Goal: Transaction & Acquisition: Purchase product/service

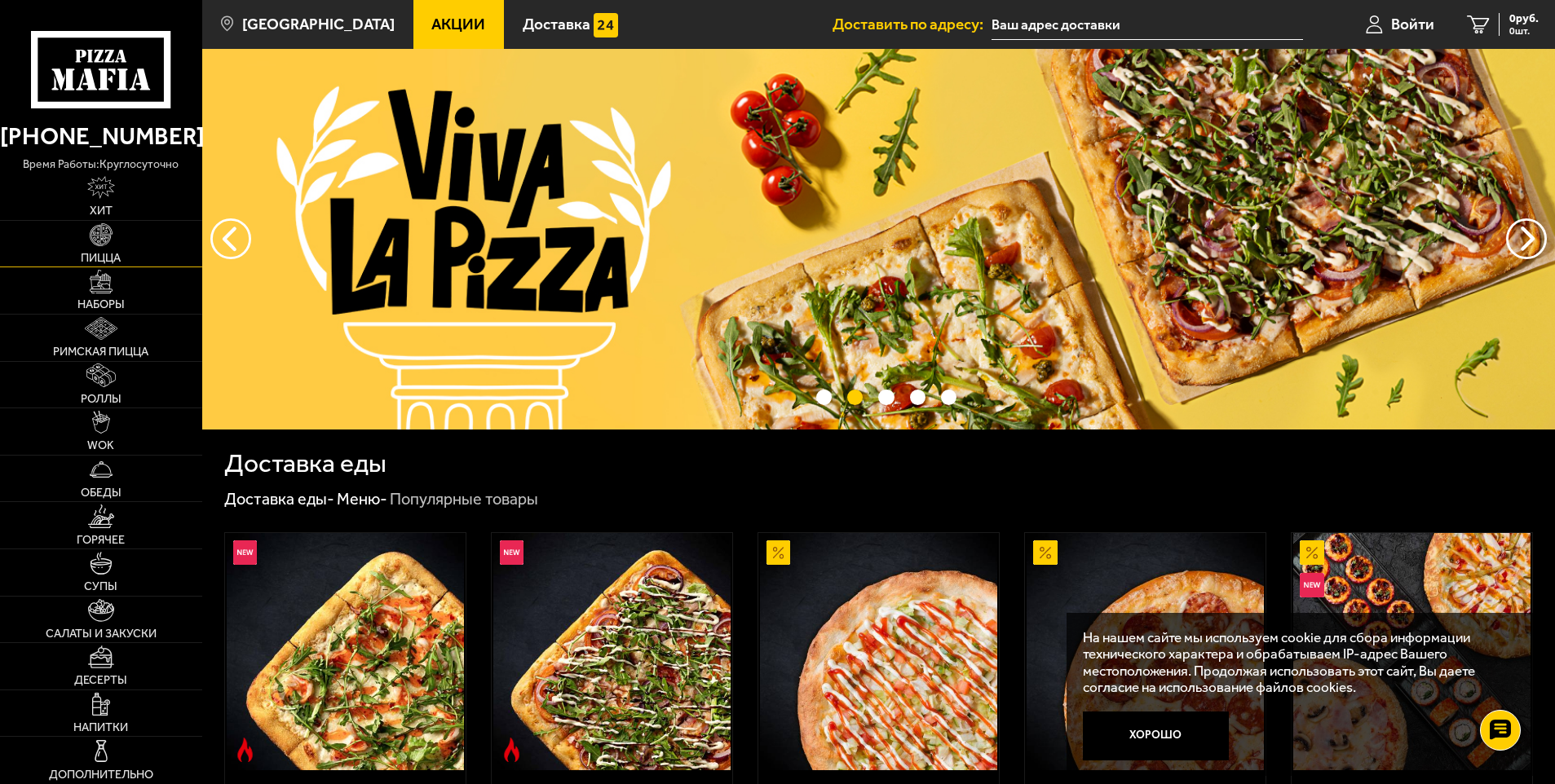
click at [128, 247] on link "Пицца" at bounding box center [101, 244] width 202 height 46
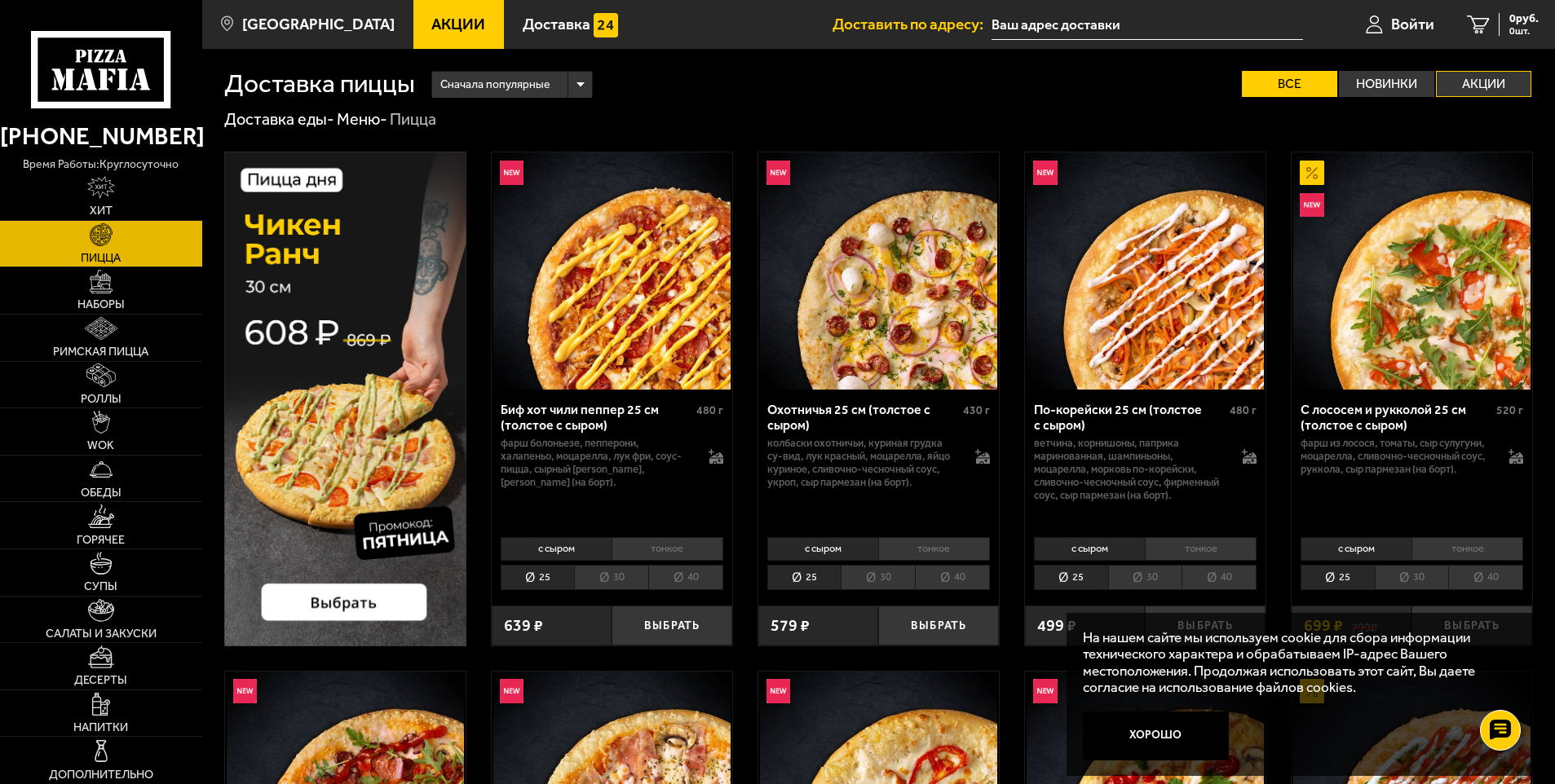
click at [1497, 76] on label "Акции" at bounding box center [1483, 83] width 95 height 26
click at [0, 0] on input "Акции" at bounding box center [0, 0] width 0 height 0
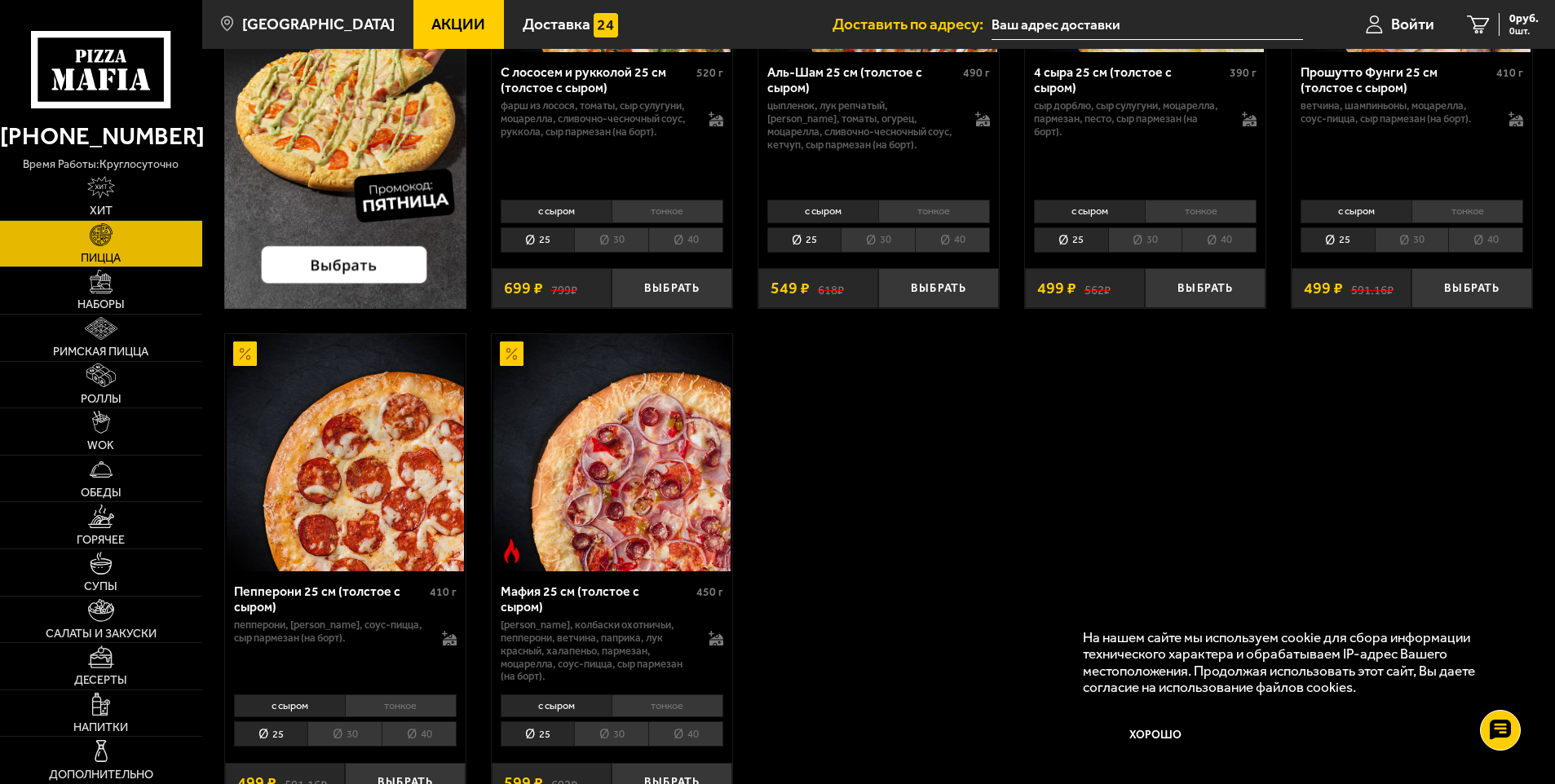
scroll to position [408, 0]
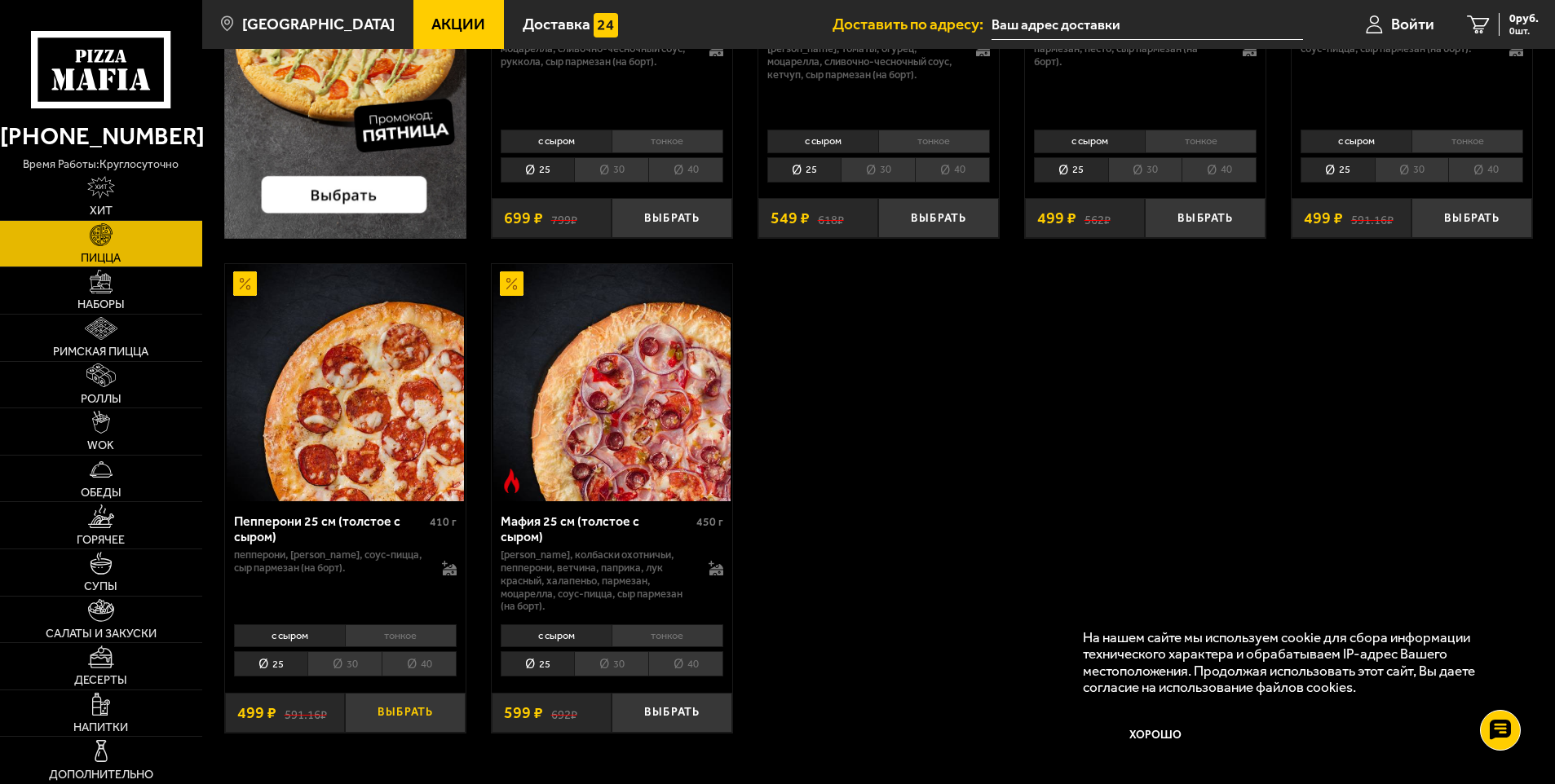
click at [394, 704] on button "Выбрать" at bounding box center [405, 713] width 121 height 40
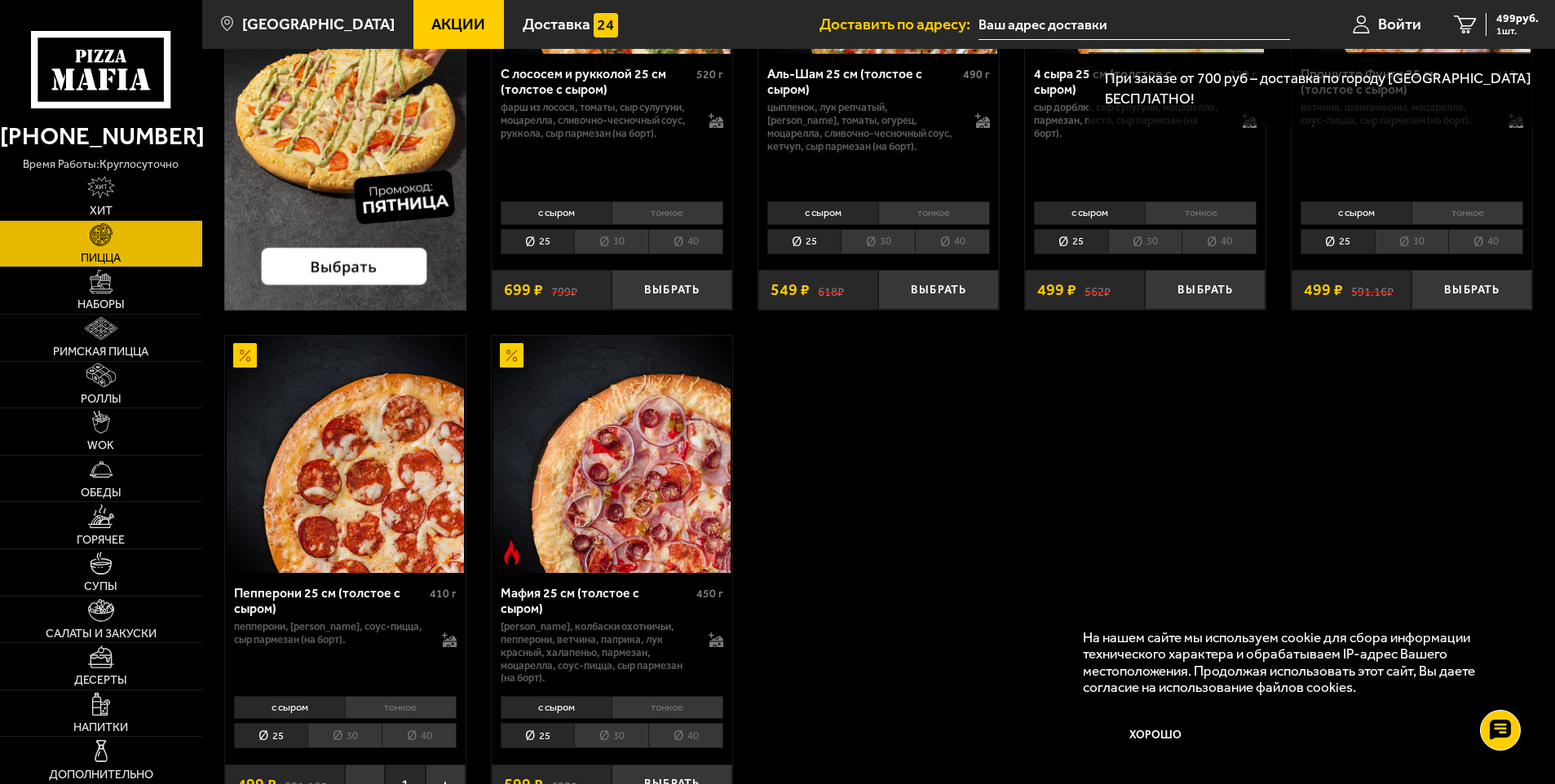
scroll to position [245, 0]
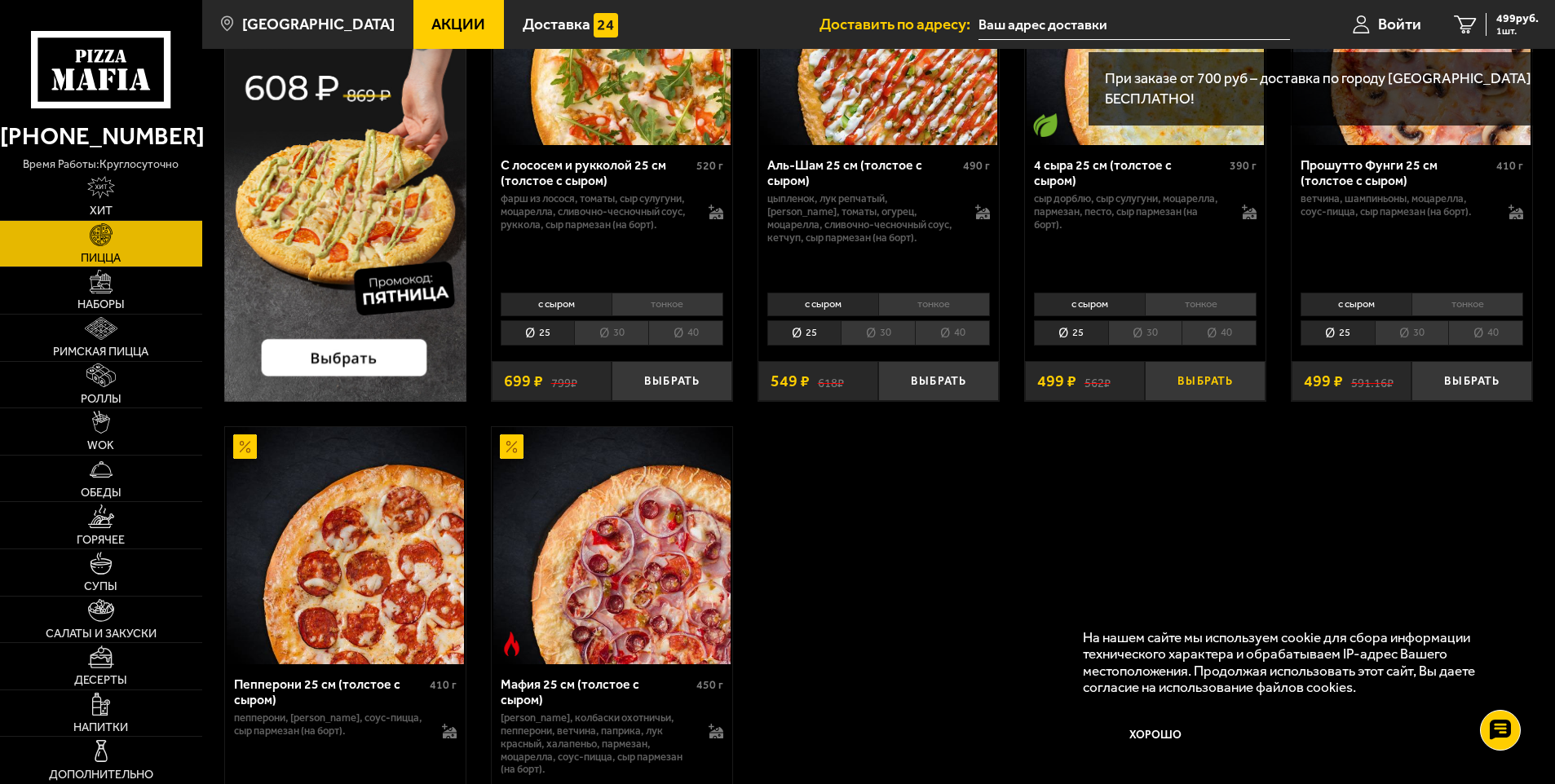
click at [1207, 392] on button "Выбрать" at bounding box center [1205, 382] width 121 height 40
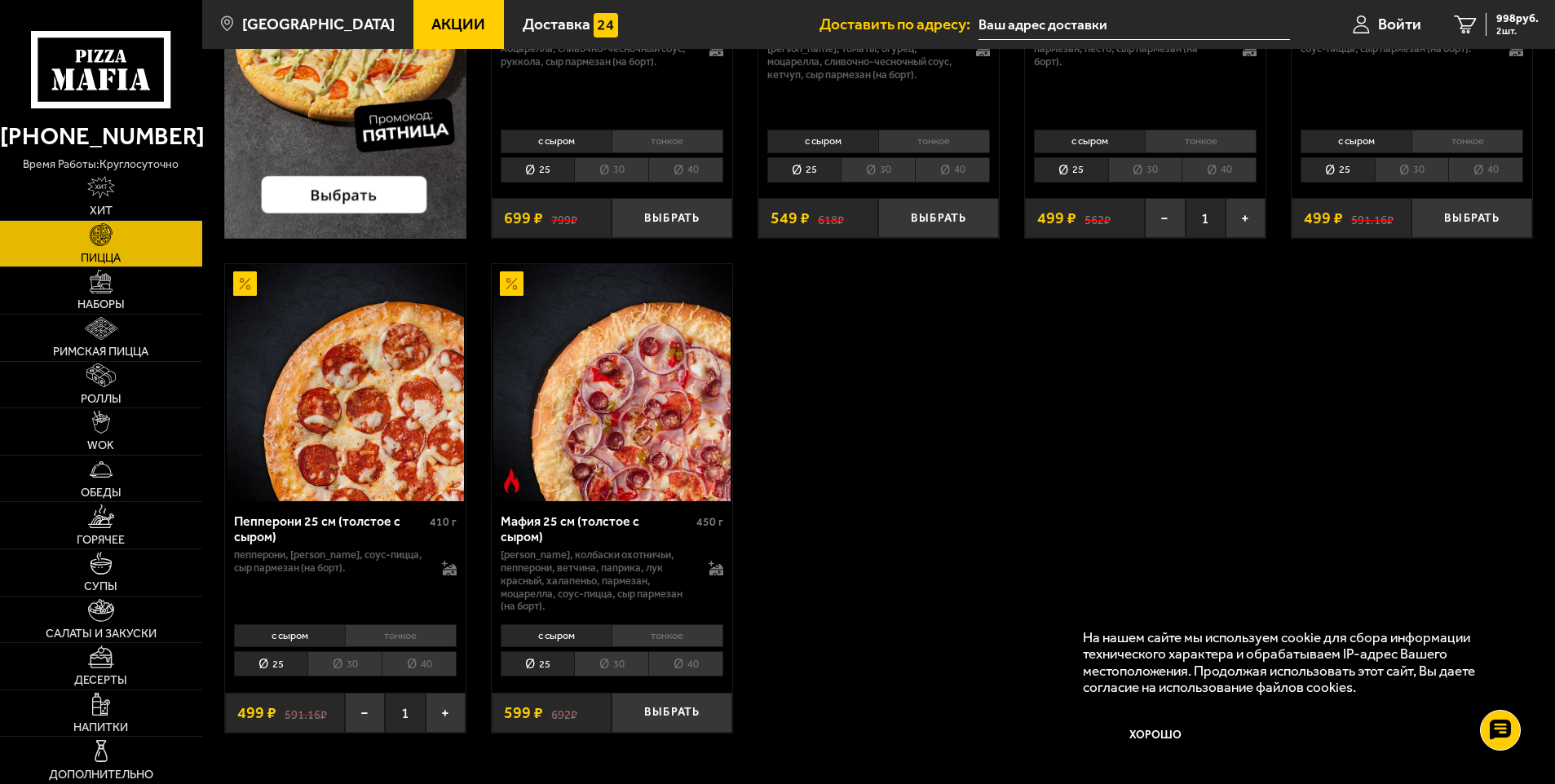
scroll to position [82, 0]
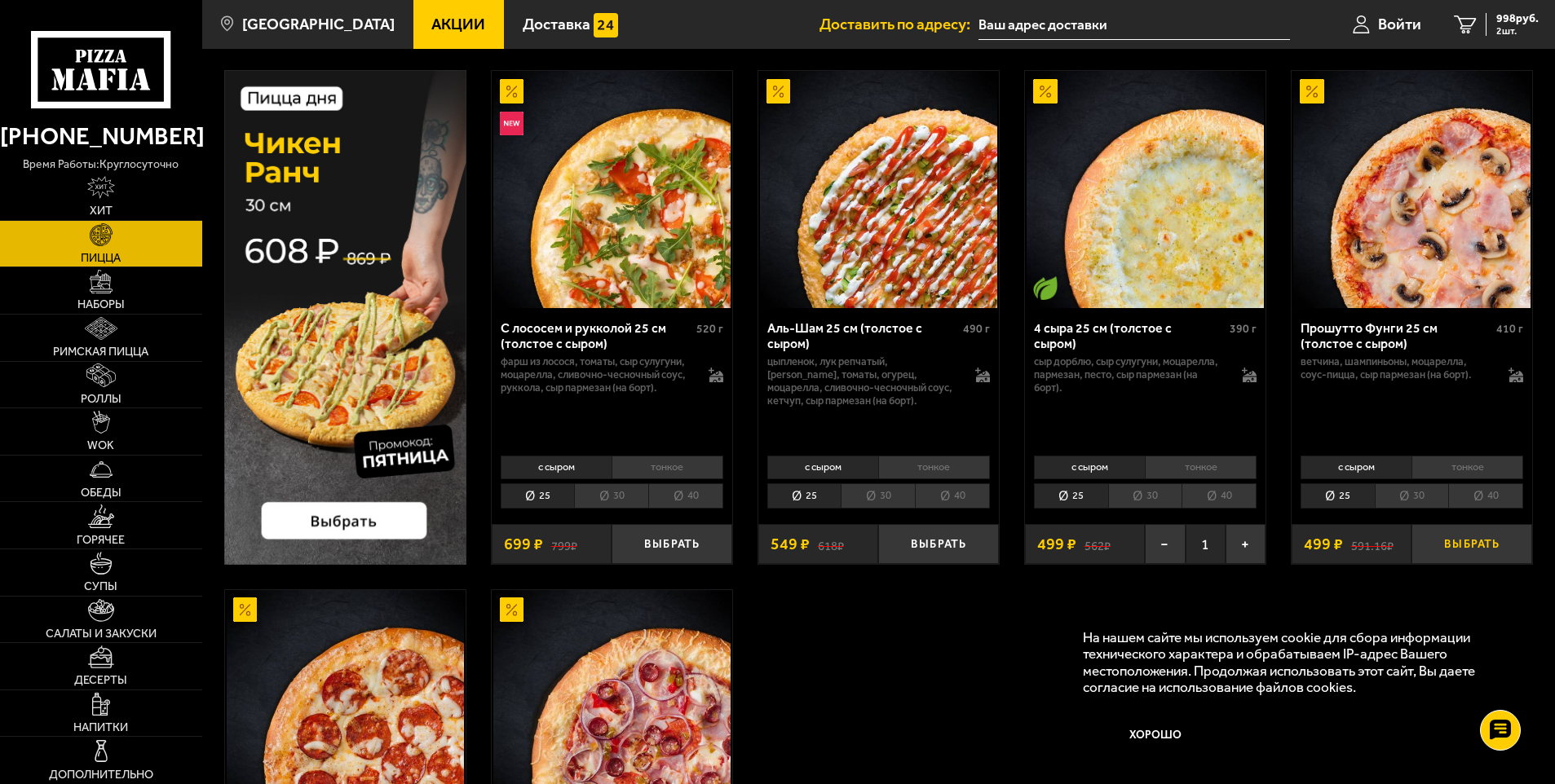
click at [1458, 556] on button "Выбрать" at bounding box center [1472, 544] width 121 height 40
click at [938, 545] on button "Выбрать" at bounding box center [938, 544] width 121 height 40
click at [1490, 32] on span "4 шт." at bounding box center [1514, 31] width 49 height 10
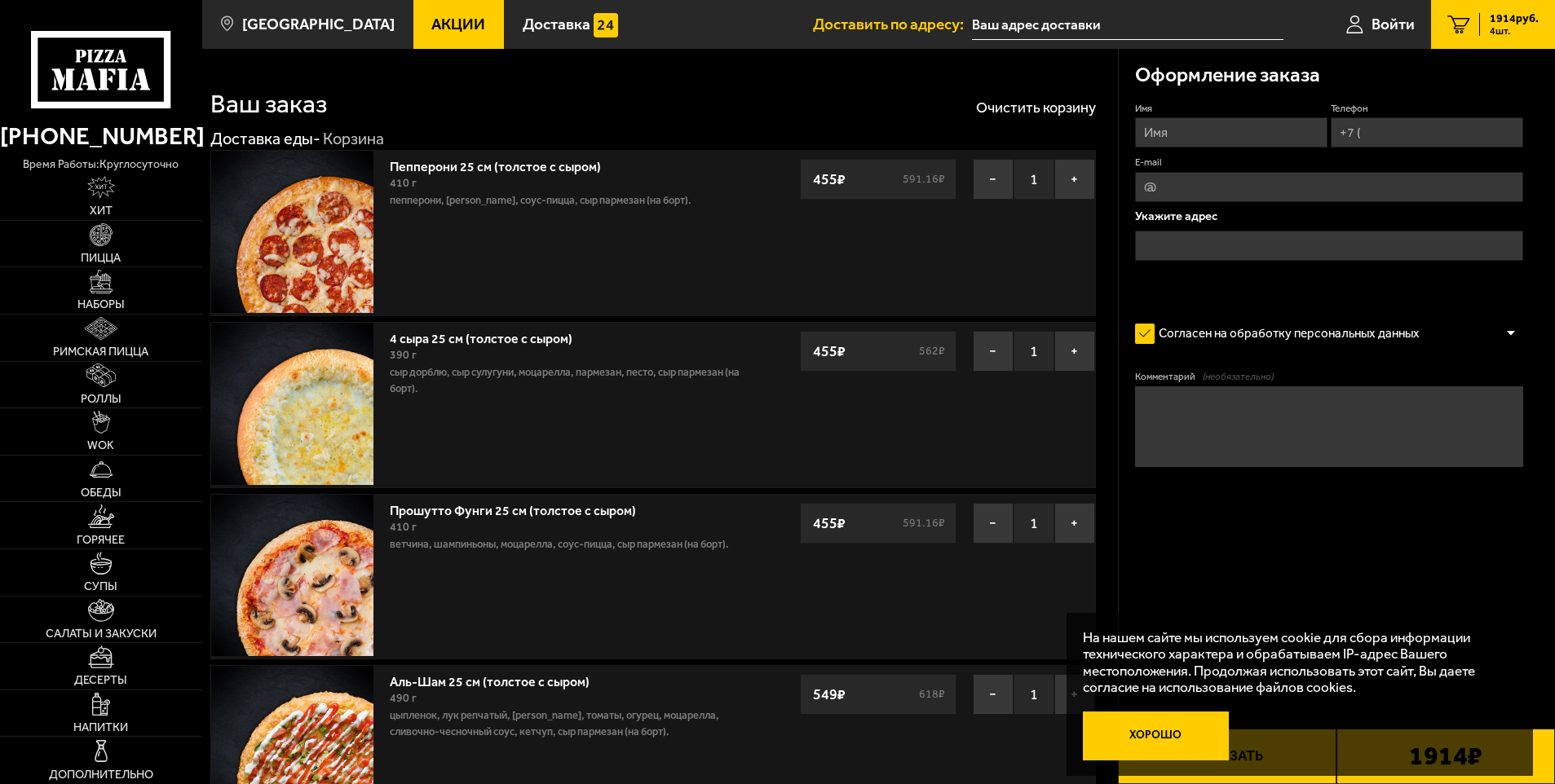
click at [1153, 743] on button "Хорошо" at bounding box center [1156, 736] width 146 height 49
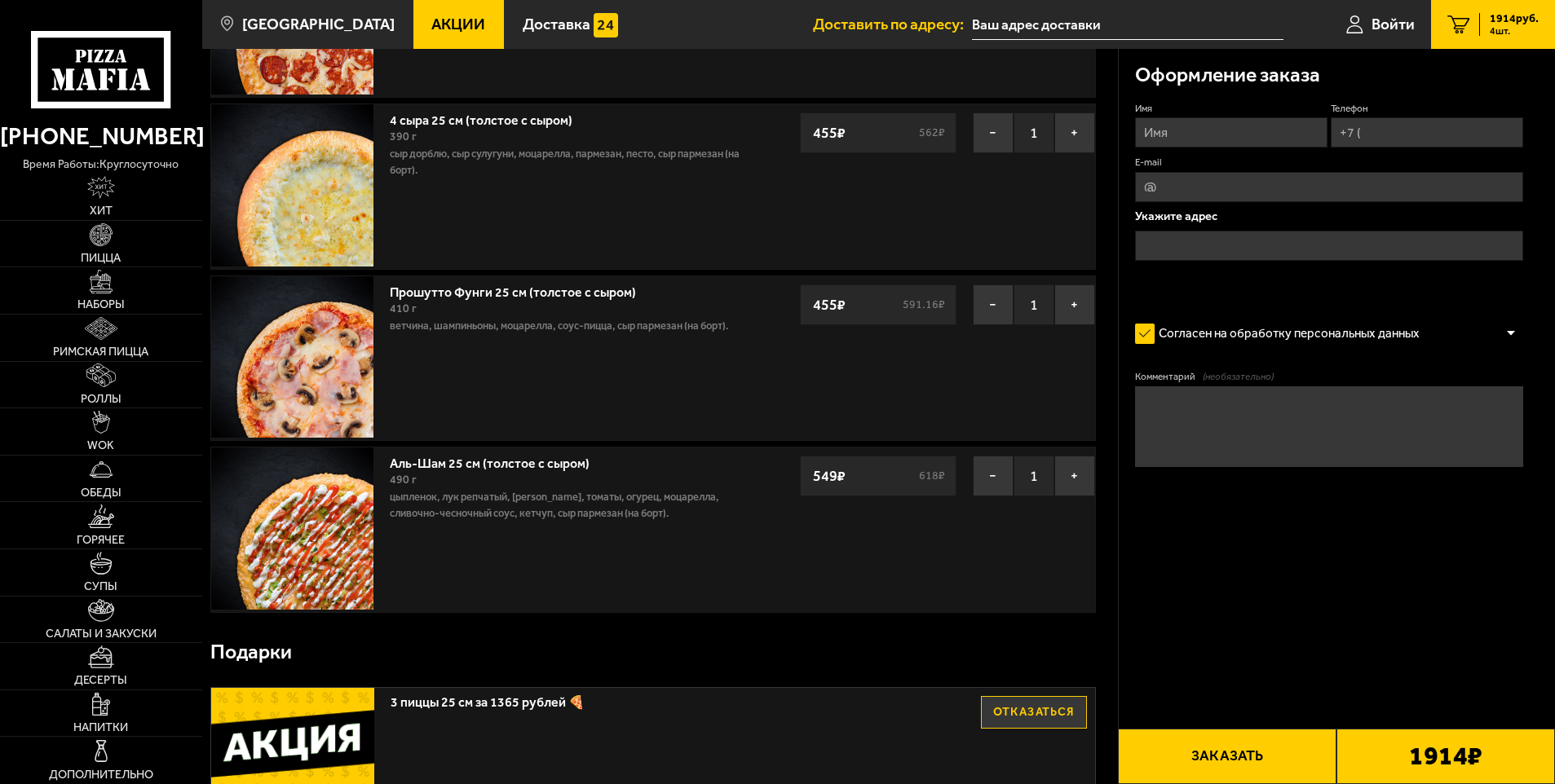
scroll to position [184, 0]
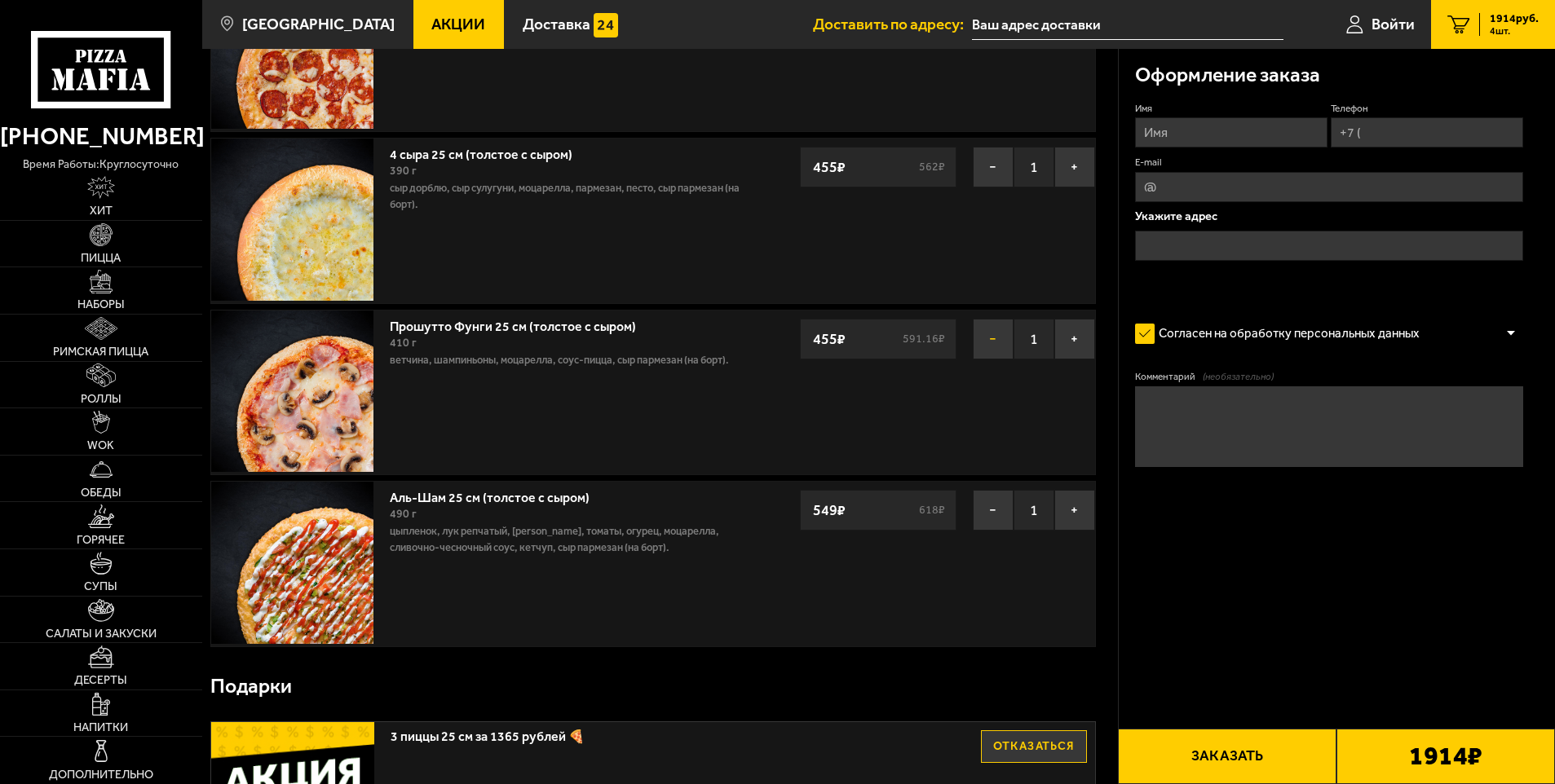
click at [995, 348] on button "−" at bounding box center [993, 339] width 41 height 41
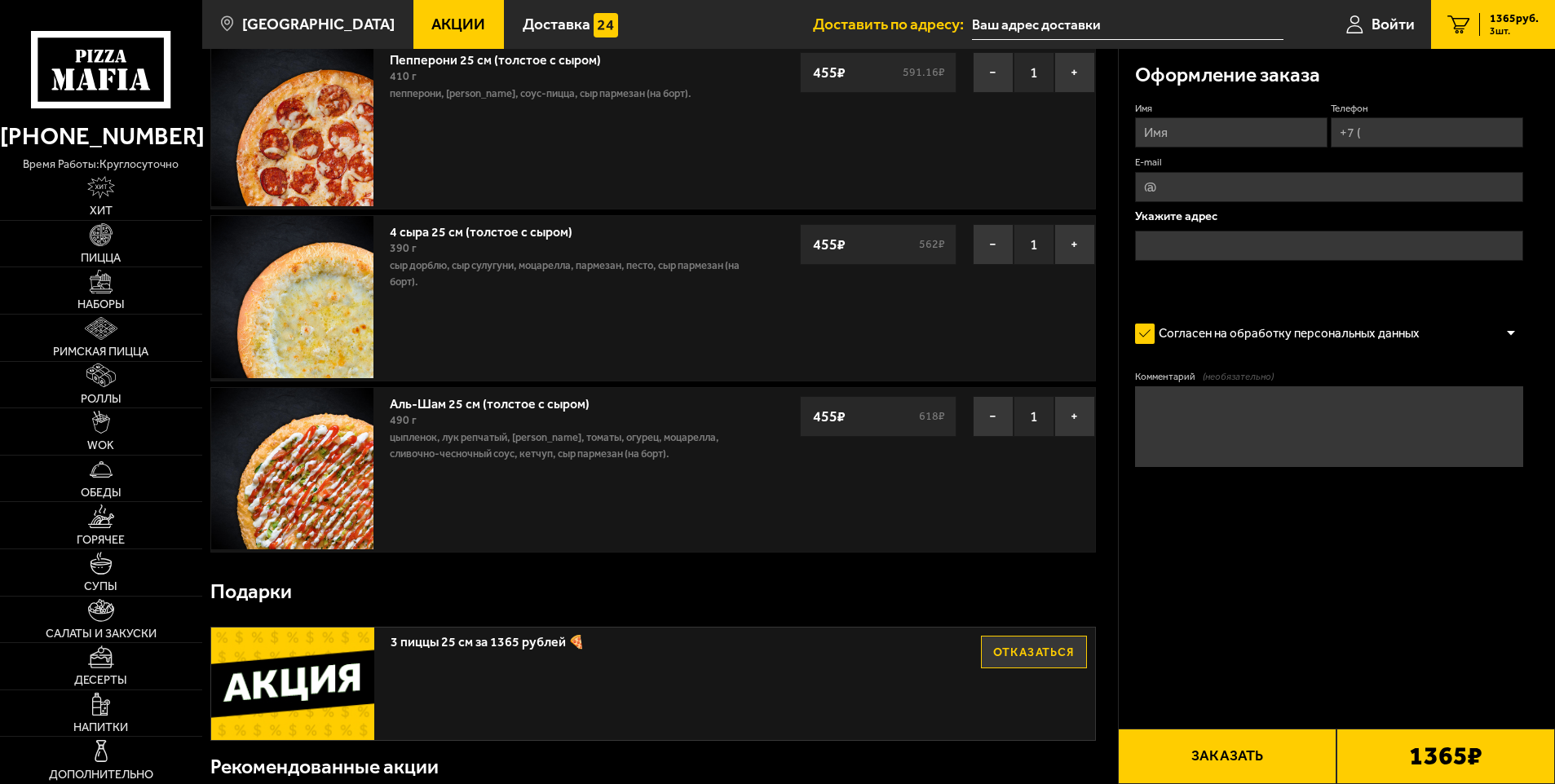
scroll to position [0, 0]
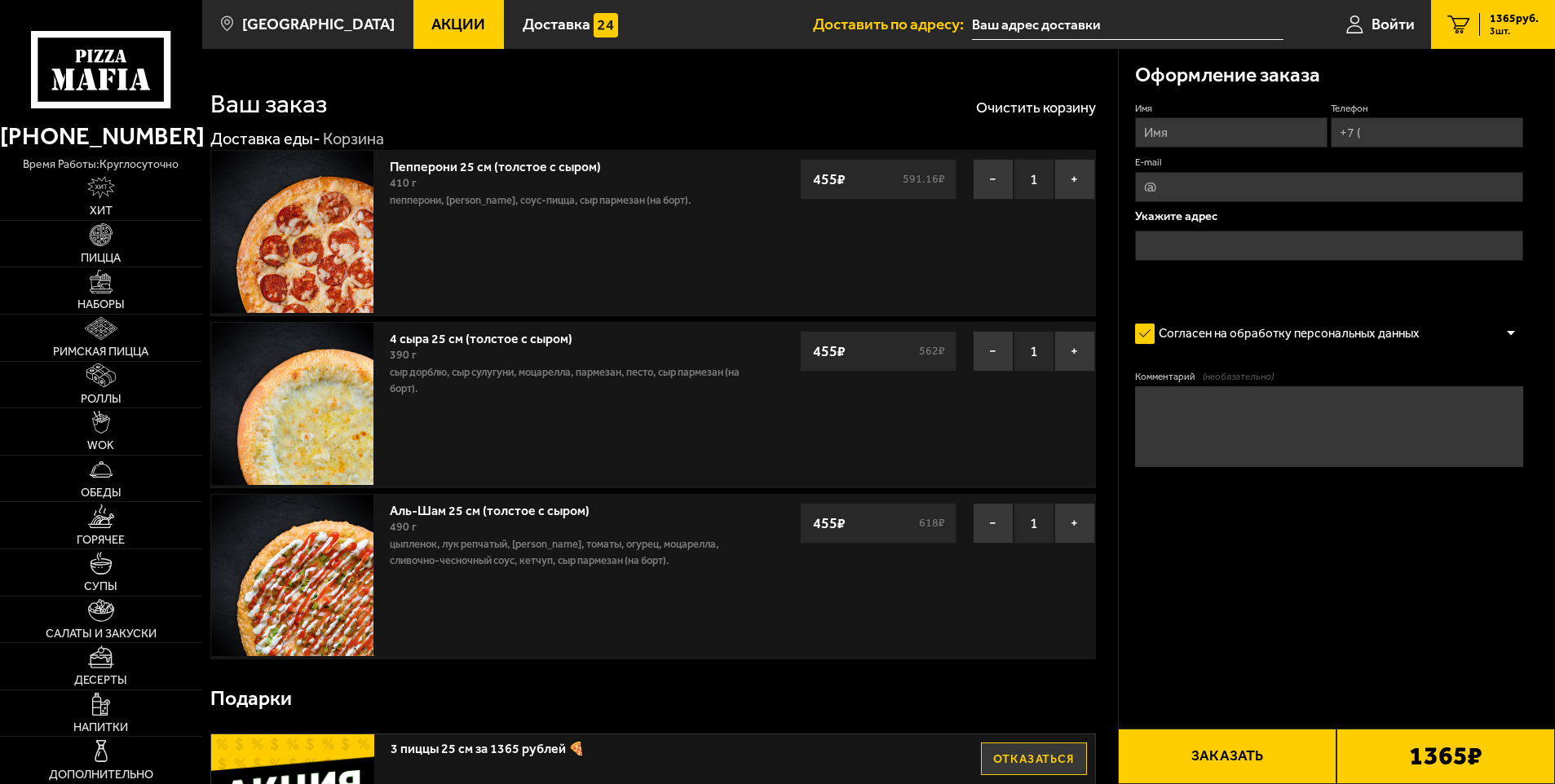
click at [1288, 759] on button "Заказать" at bounding box center [1227, 756] width 219 height 55
click at [1228, 131] on input "Имя" at bounding box center [1231, 132] width 192 height 30
type input "Постников Игорь"
type input "+7 (962) 681-08-44"
click at [1328, 194] on input "E-mail" at bounding box center [1329, 187] width 389 height 30
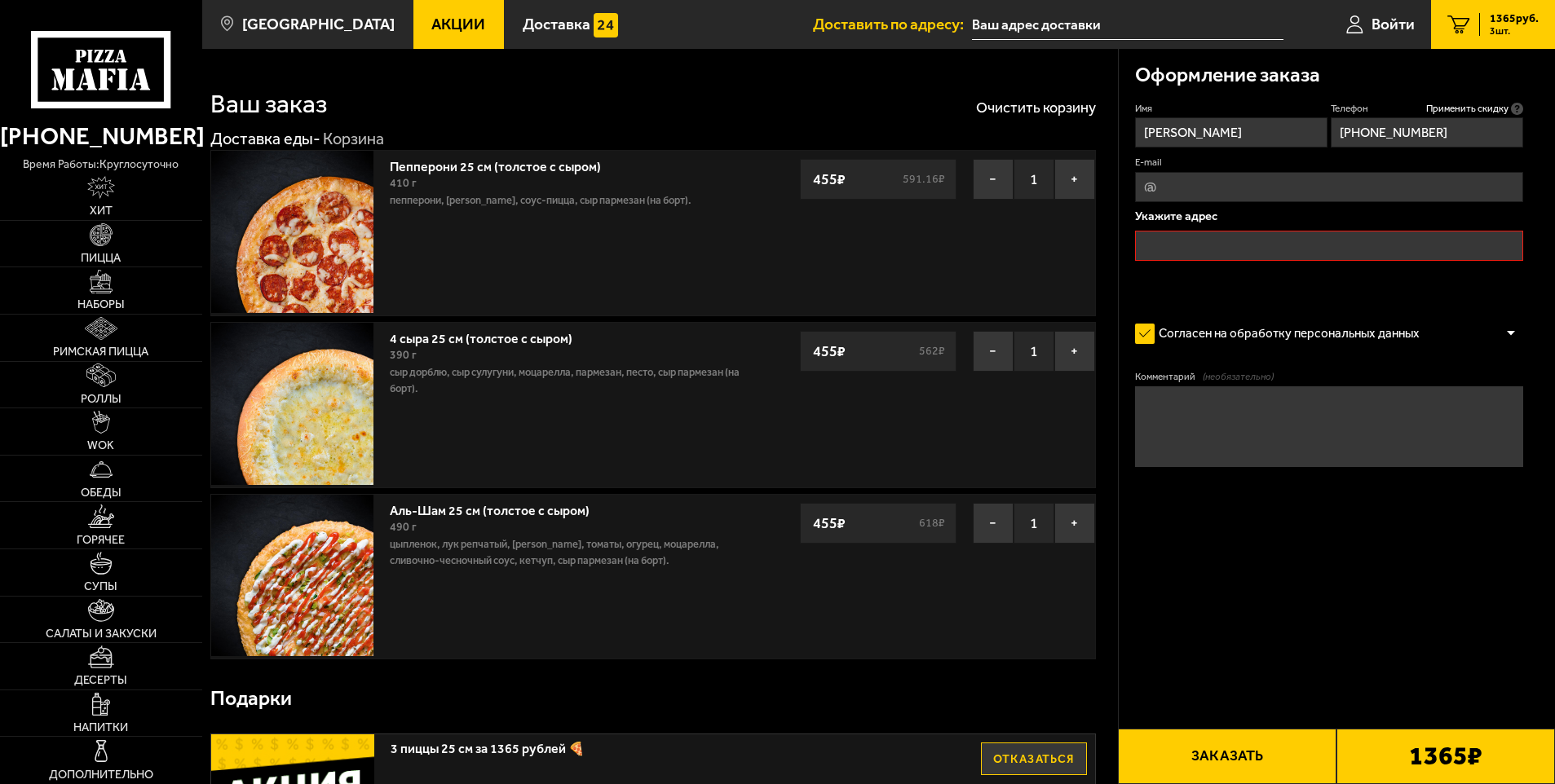
type input "anarxim7@yandex.ru"
click at [1198, 251] on input "text" at bounding box center [1329, 246] width 389 height 30
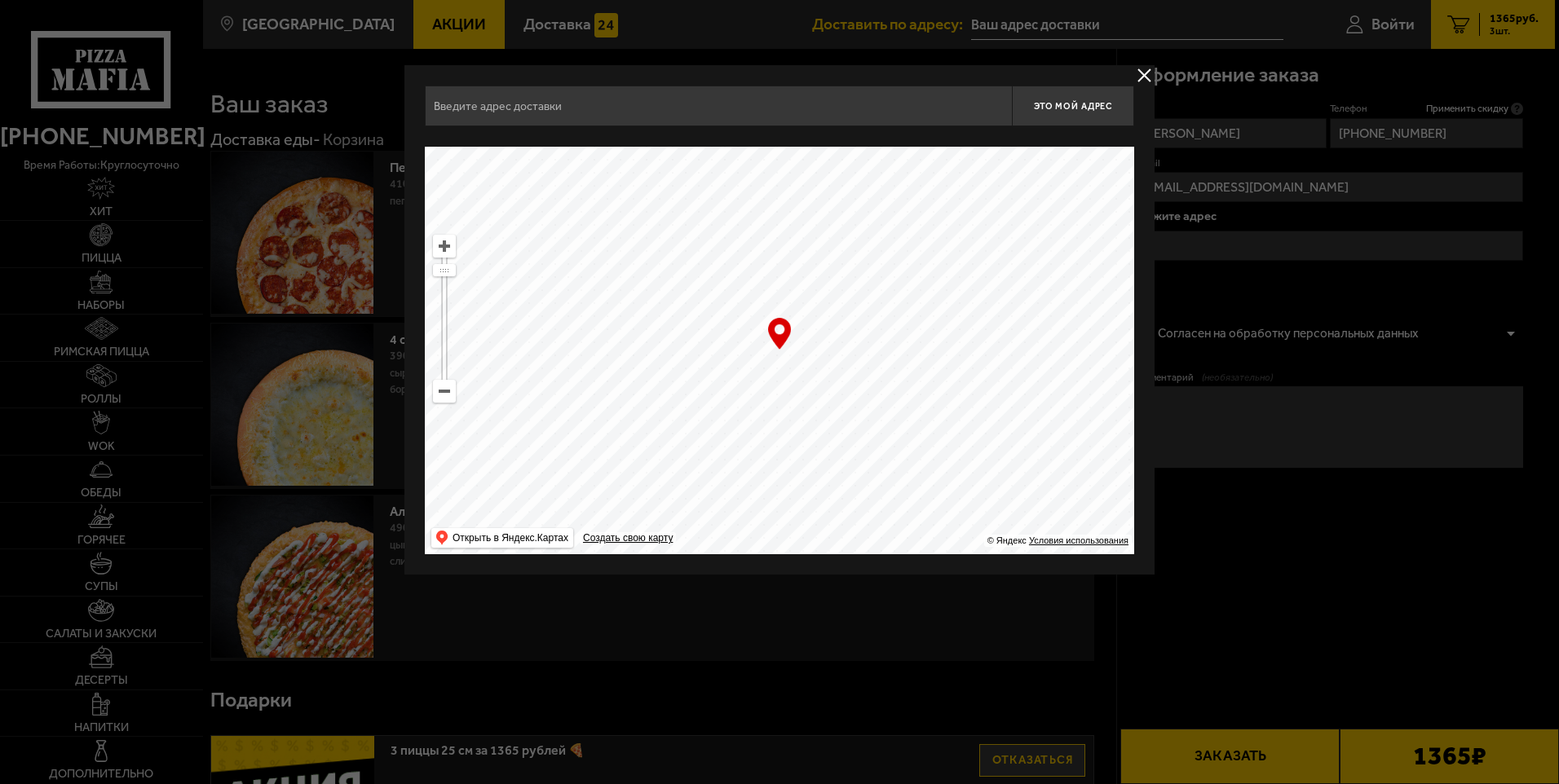
drag, startPoint x: 878, startPoint y: 448, endPoint x: 856, endPoint y: 223, distance: 226.1
click at [856, 223] on ymaps at bounding box center [780, 351] width 710 height 408
type input "набережная реки Мойки, 63"
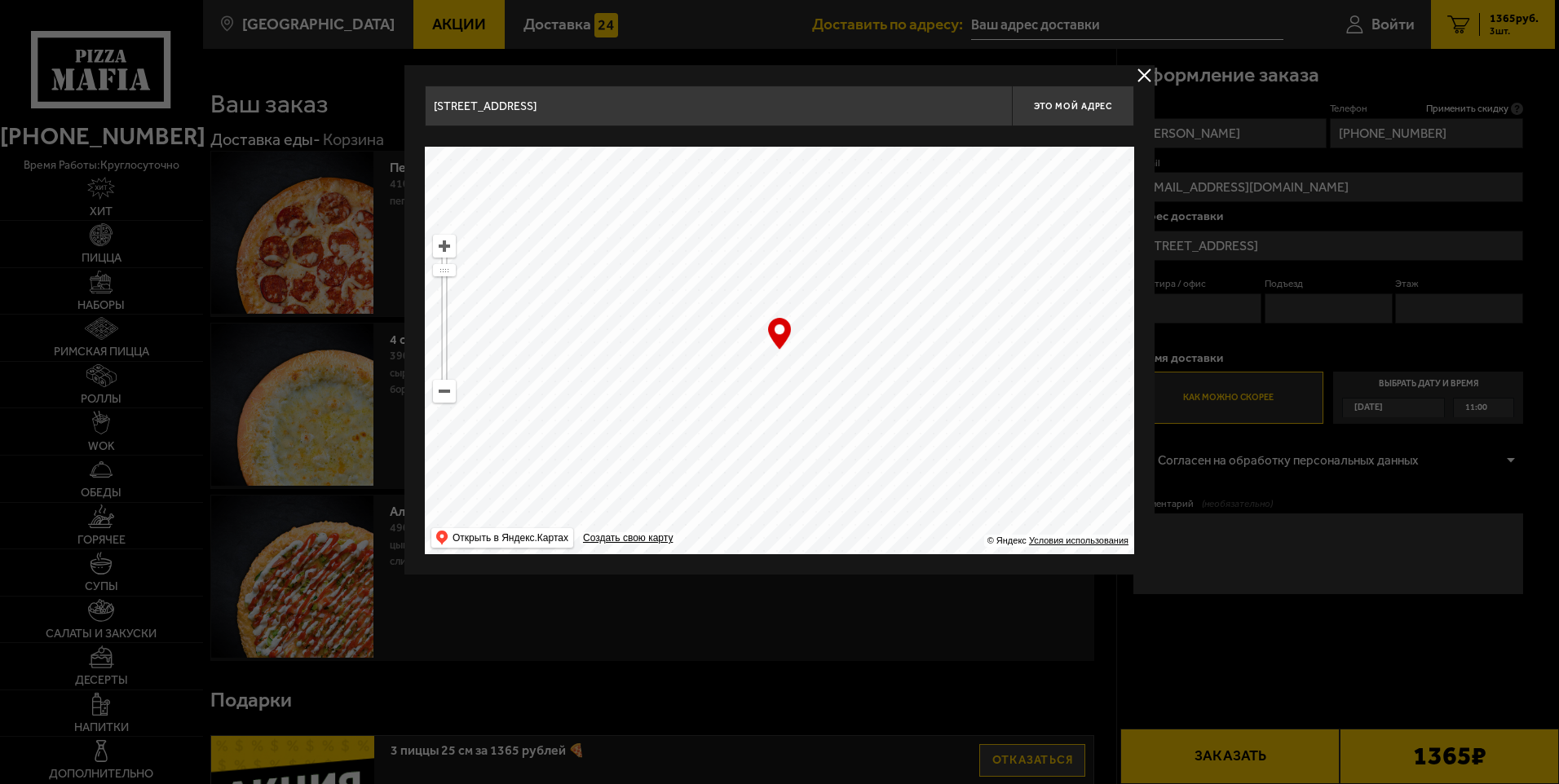
drag, startPoint x: 571, startPoint y: 297, endPoint x: 418, endPoint y: 300, distance: 153.0
click at [431, 299] on ymaps at bounding box center [780, 351] width 710 height 408
type input "Невский проспект, 32-34"
drag, startPoint x: 922, startPoint y: 405, endPoint x: 662, endPoint y: 232, distance: 312.3
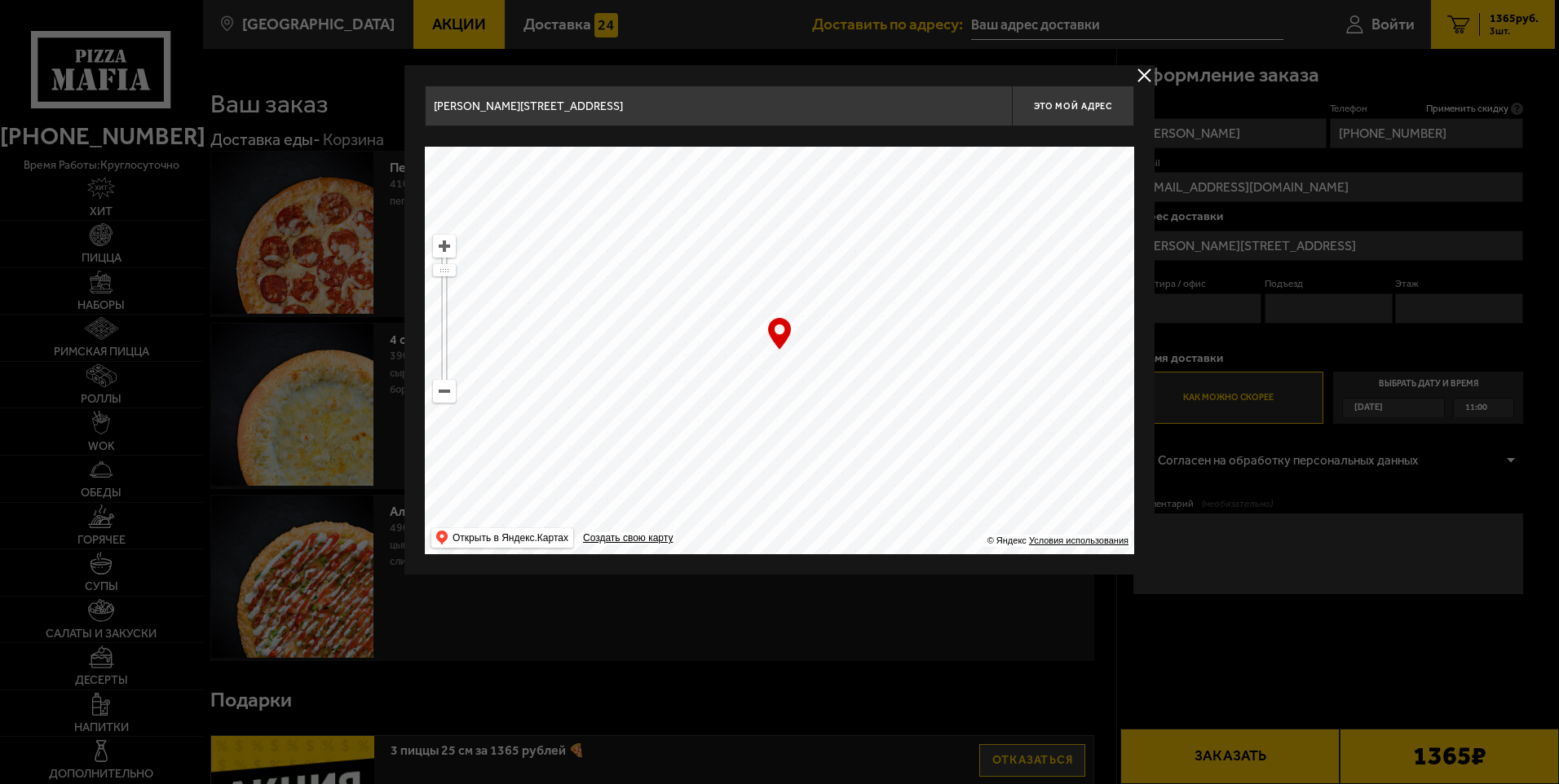
click at [662, 232] on ymaps at bounding box center [780, 351] width 710 height 408
type input "Садовая улица, 18"
drag, startPoint x: 908, startPoint y: 322, endPoint x: 692, endPoint y: 276, distance: 220.8
click at [692, 276] on ymaps at bounding box center [780, 351] width 710 height 408
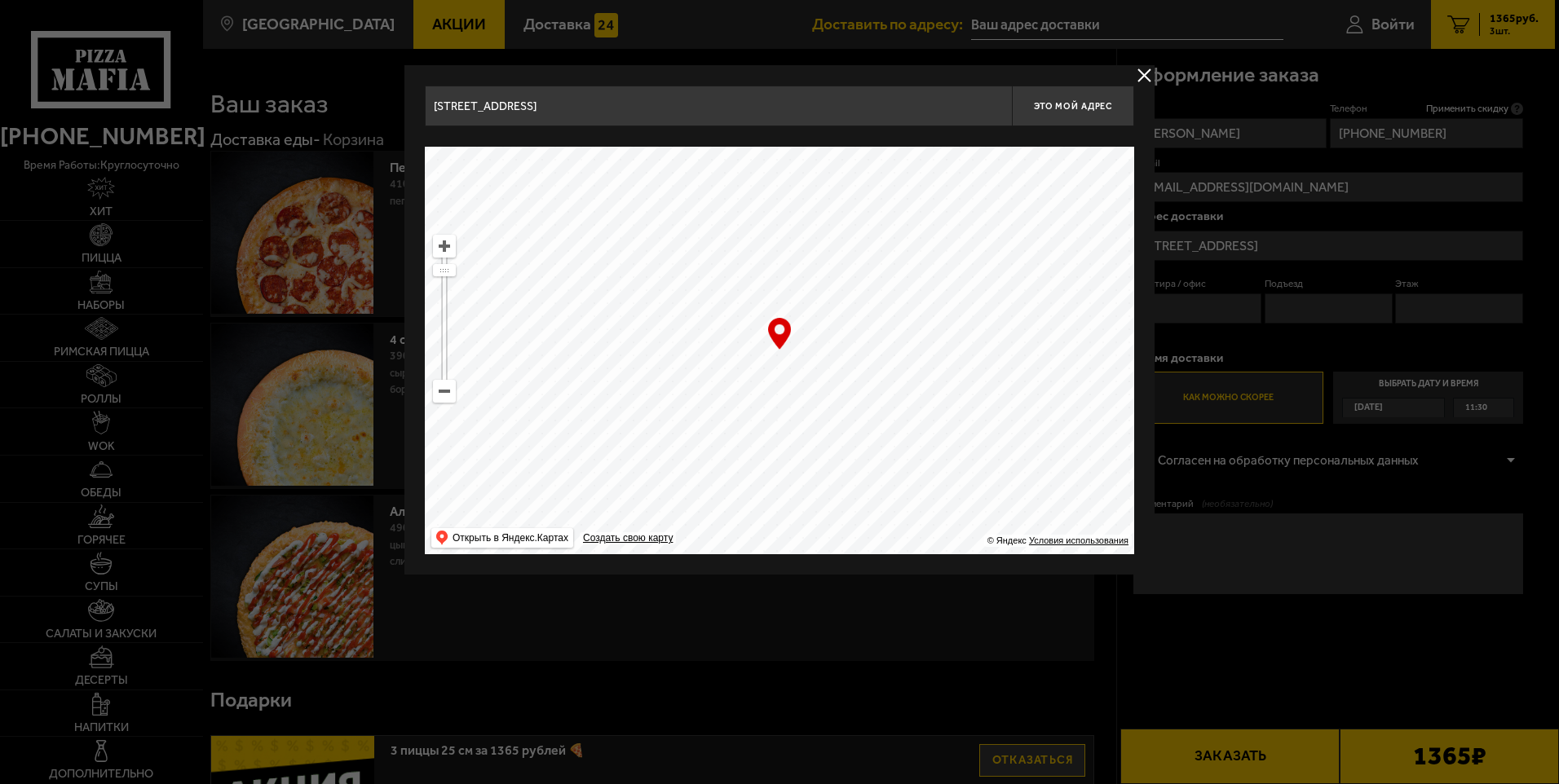
drag, startPoint x: 712, startPoint y: 321, endPoint x: 529, endPoint y: 293, distance: 185.1
click at [540, 295] on ymaps at bounding box center [780, 351] width 710 height 408
type input "набережная реки Фонтанки, 44"
type input "Невский проспект, 85"
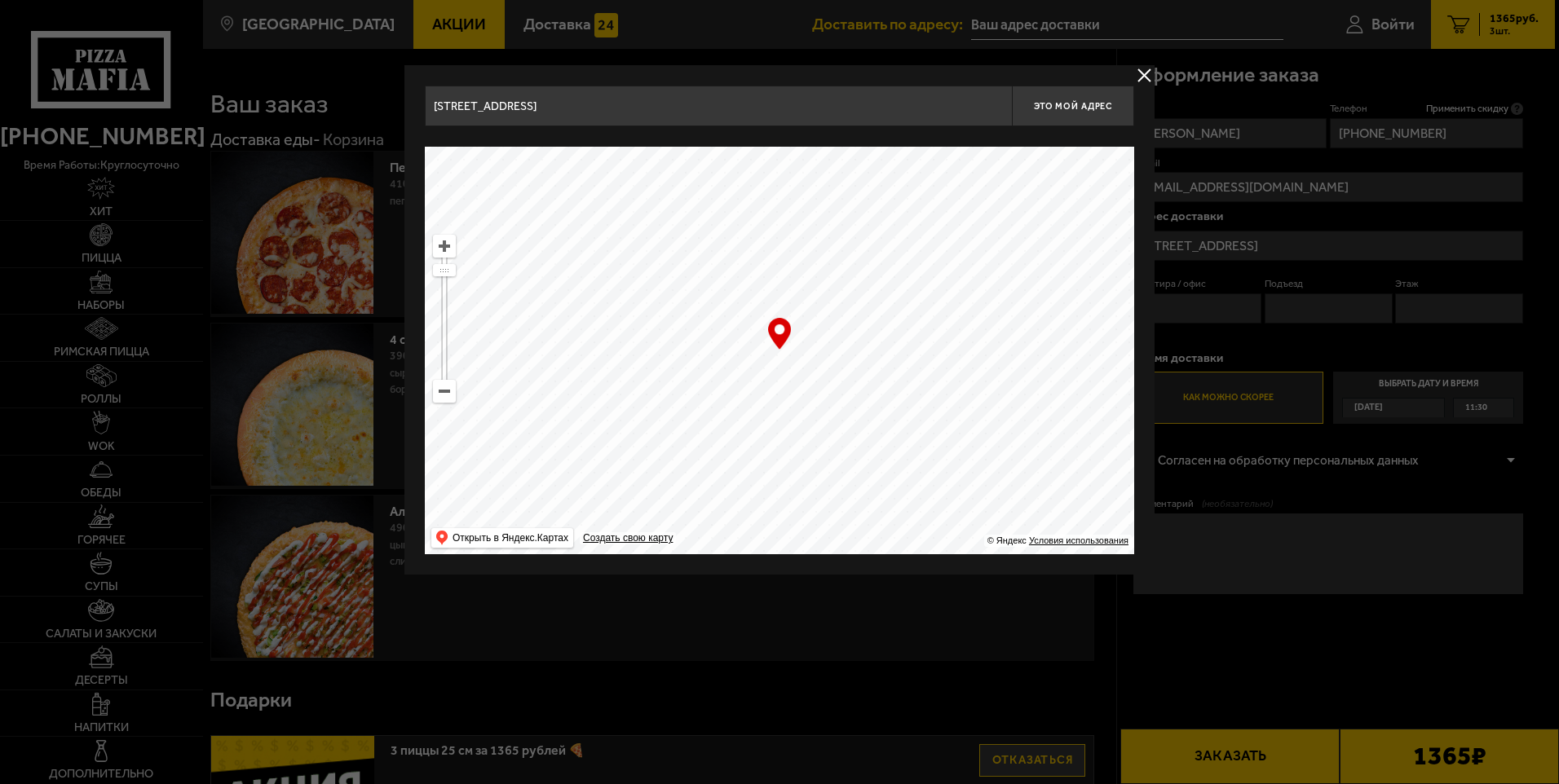
type input "Невский проспект, 85"
drag, startPoint x: 868, startPoint y: 367, endPoint x: 600, endPoint y: 329, distance: 270.7
click at [600, 329] on ymaps at bounding box center [780, 351] width 710 height 408
drag, startPoint x: 852, startPoint y: 325, endPoint x: 588, endPoint y: 370, distance: 267.8
click at [588, 370] on ymaps at bounding box center [780, 351] width 710 height 408
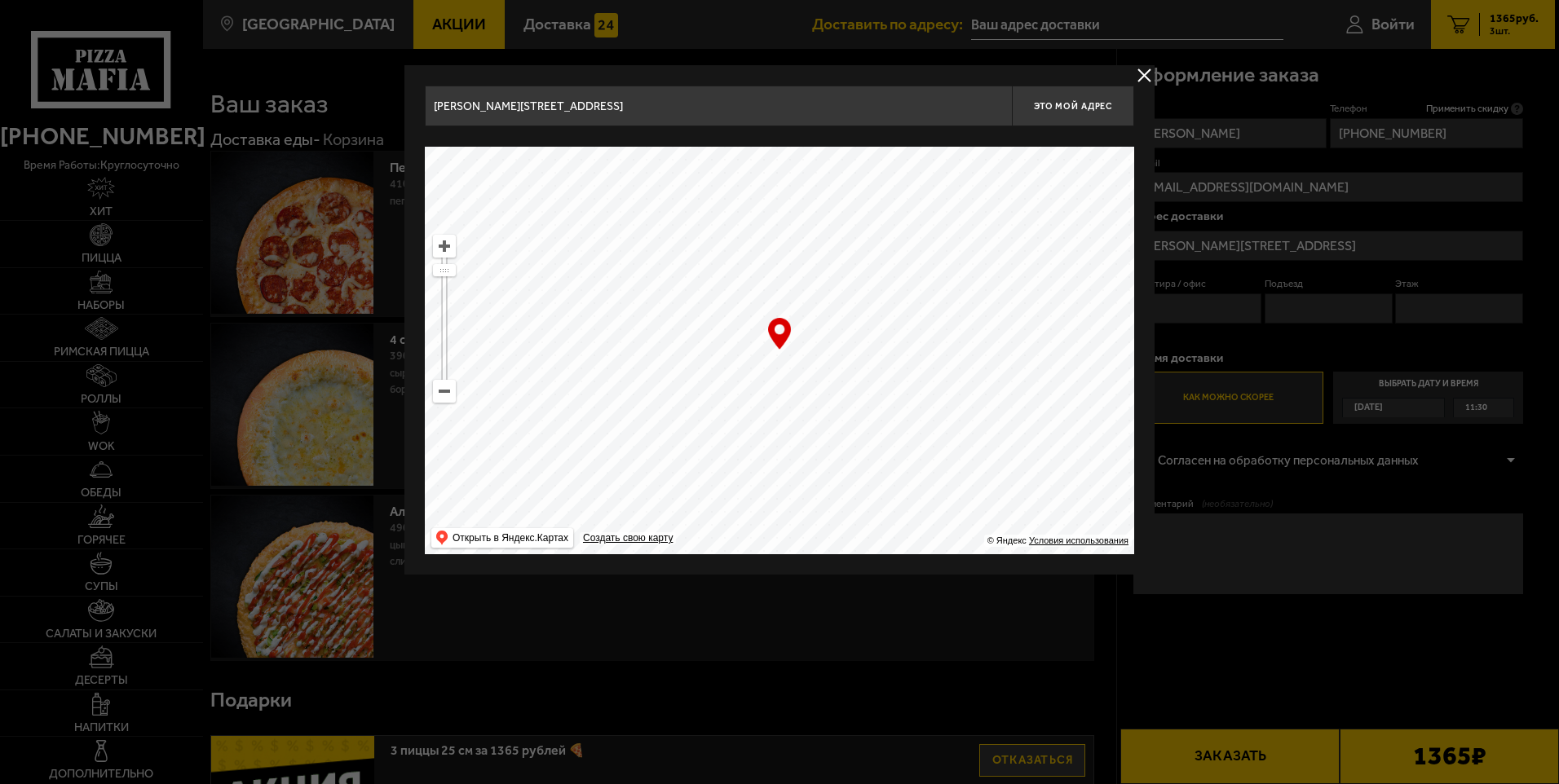
type input "Конная улица, 6В"
drag, startPoint x: 992, startPoint y: 292, endPoint x: 776, endPoint y: 155, distance: 255.8
click at [777, 157] on ymaps at bounding box center [780, 351] width 710 height 408
type input "Синопская набережная, 30литЗ"
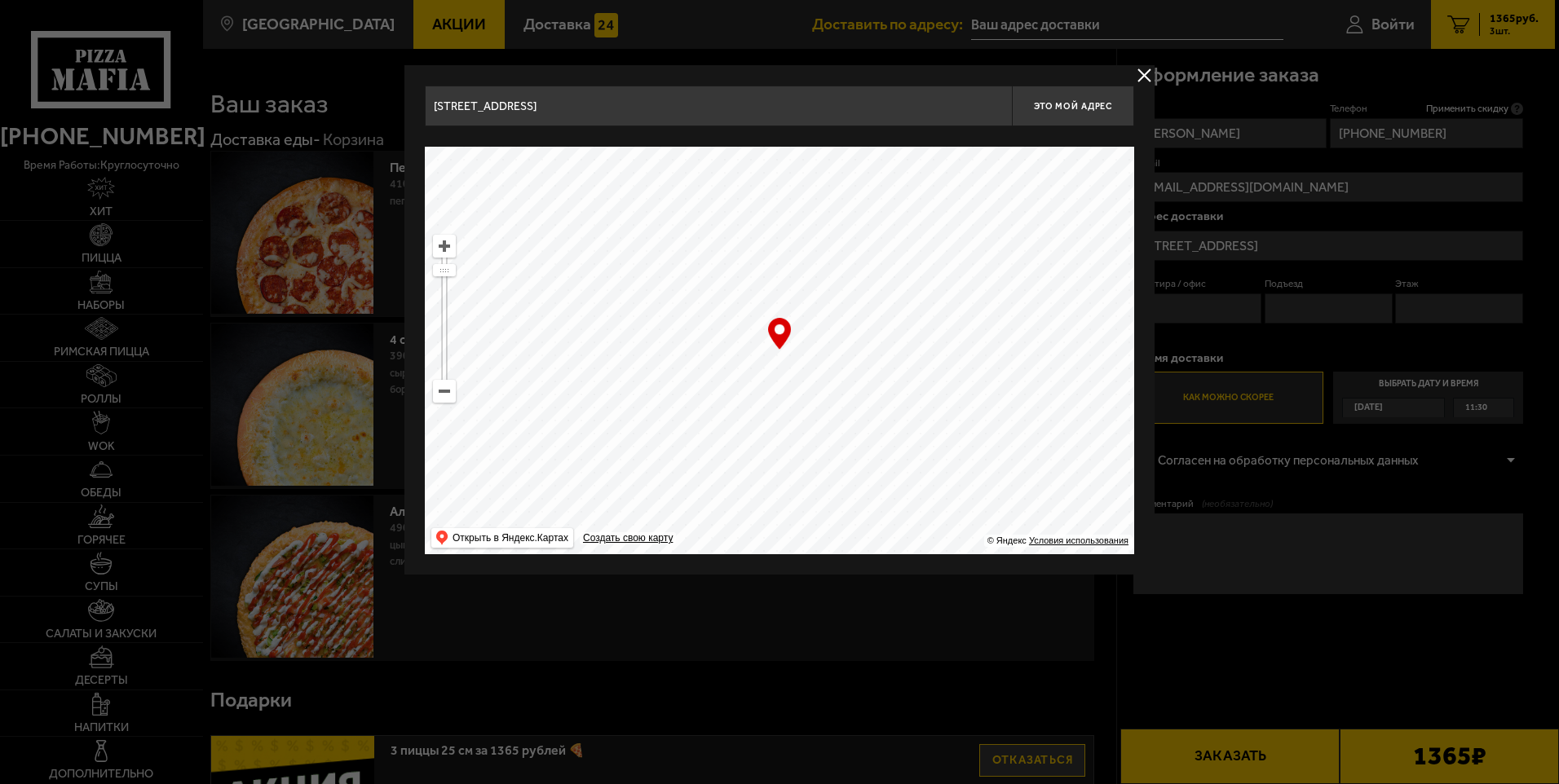
type input "Синопская набережная, 30литЗ"
drag, startPoint x: 897, startPoint y: 282, endPoint x: 662, endPoint y: 279, distance: 235.0
click at [662, 279] on ymaps at bounding box center [780, 351] width 710 height 408
drag, startPoint x: 838, startPoint y: 376, endPoint x: 770, endPoint y: 220, distance: 170.2
click at [770, 220] on ymaps at bounding box center [780, 351] width 710 height 408
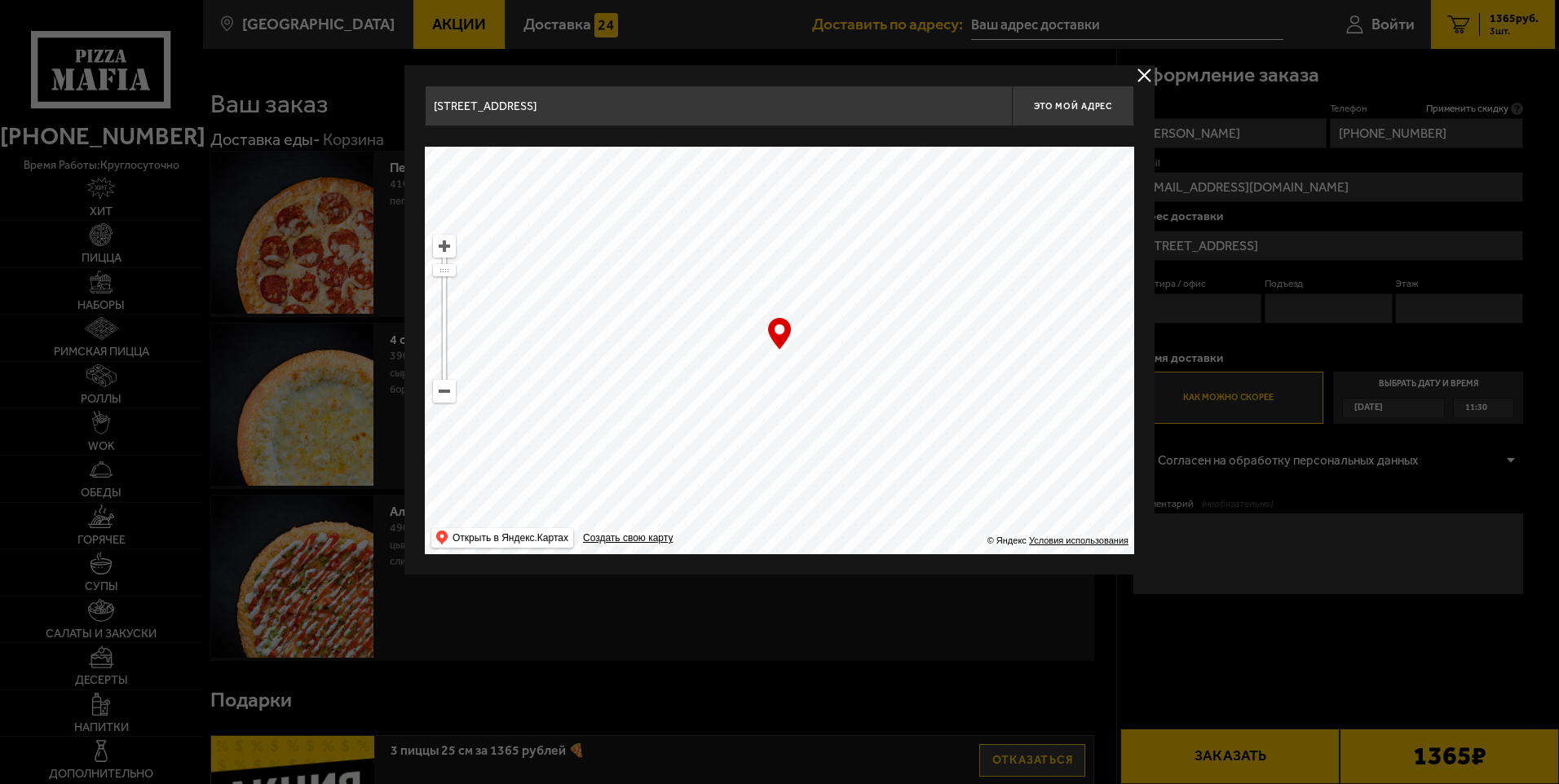
type input "Заневский проспект, 5Д"
type input "Таллинская улица, 6"
drag, startPoint x: 799, startPoint y: 334, endPoint x: 818, endPoint y: 350, distance: 24.8
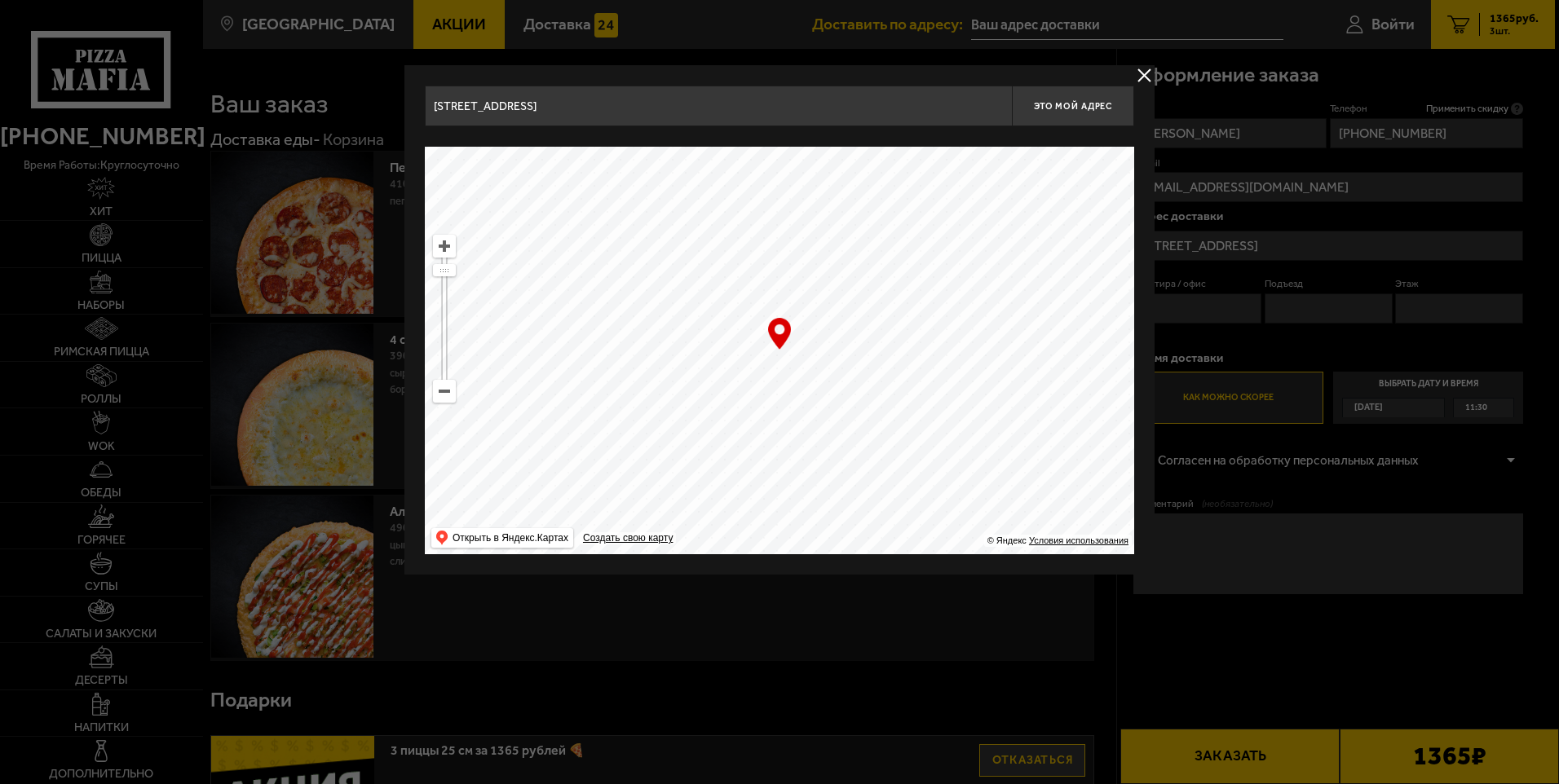
click at [818, 350] on ymaps at bounding box center [780, 351] width 710 height 408
type input "[STREET_ADDRESS]"
click at [1090, 115] on button "Это мой адрес" at bounding box center [1072, 105] width 122 height 41
type input "[STREET_ADDRESS]"
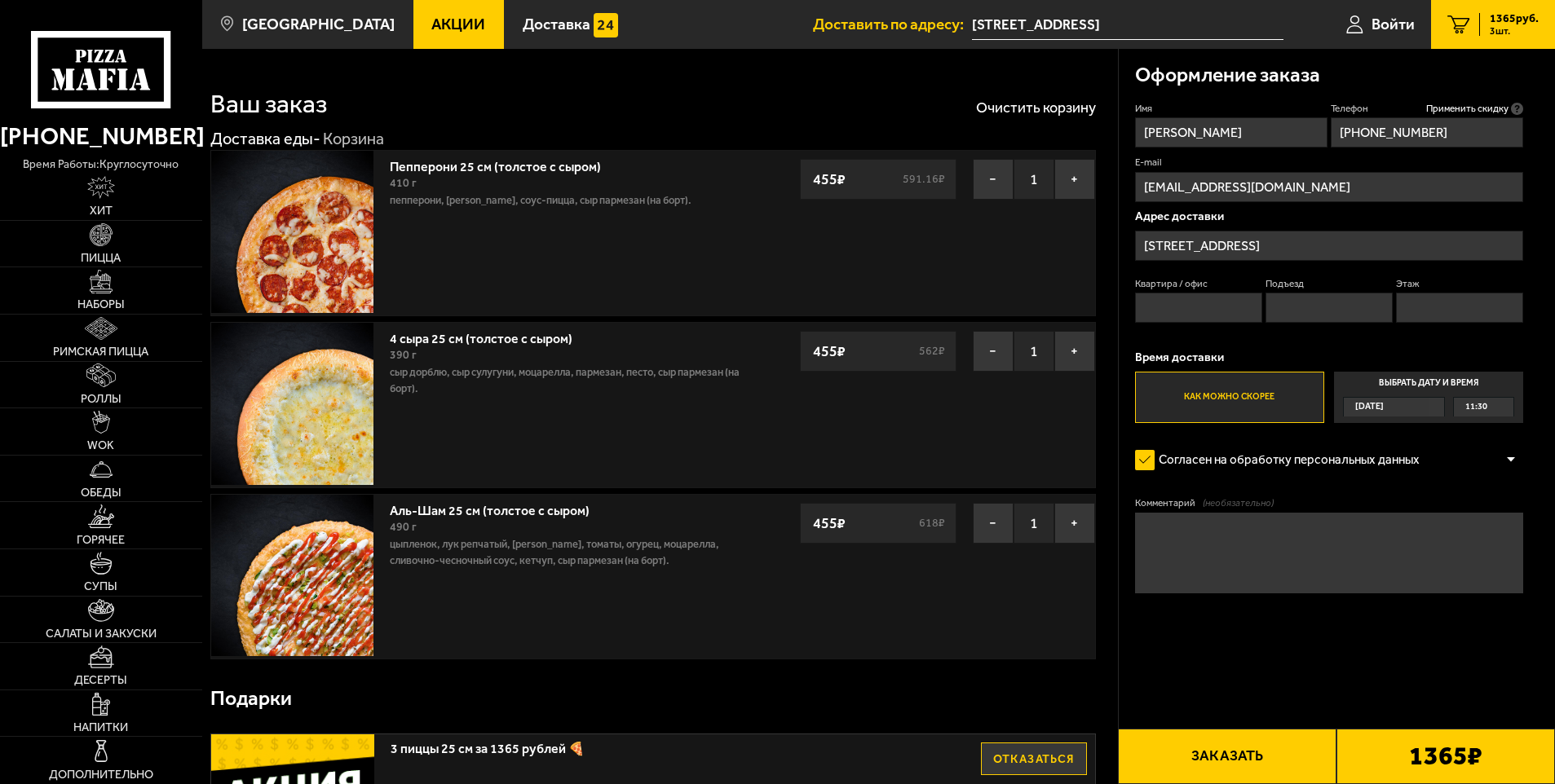
click at [1471, 407] on span "11:30" at bounding box center [1477, 407] width 22 height 19
click at [0, 0] on input "Выбрать дату и время Сегодня 11:30" at bounding box center [0, 0] width 0 height 0
click at [1490, 407] on div "11:30" at bounding box center [1484, 407] width 60 height 19
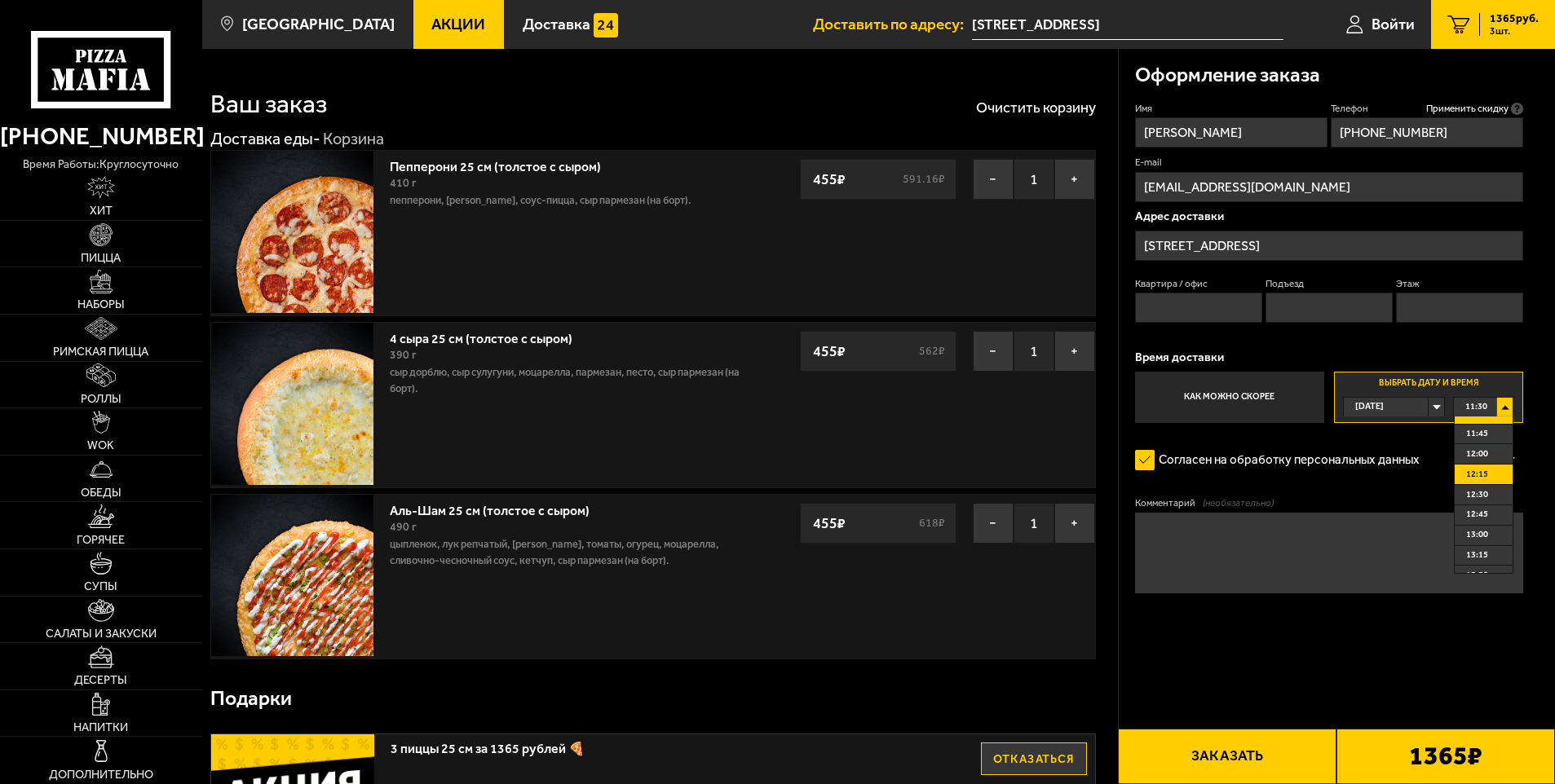
scroll to position [82, 0]
click at [1484, 481] on span "12:45" at bounding box center [1477, 486] width 22 height 19
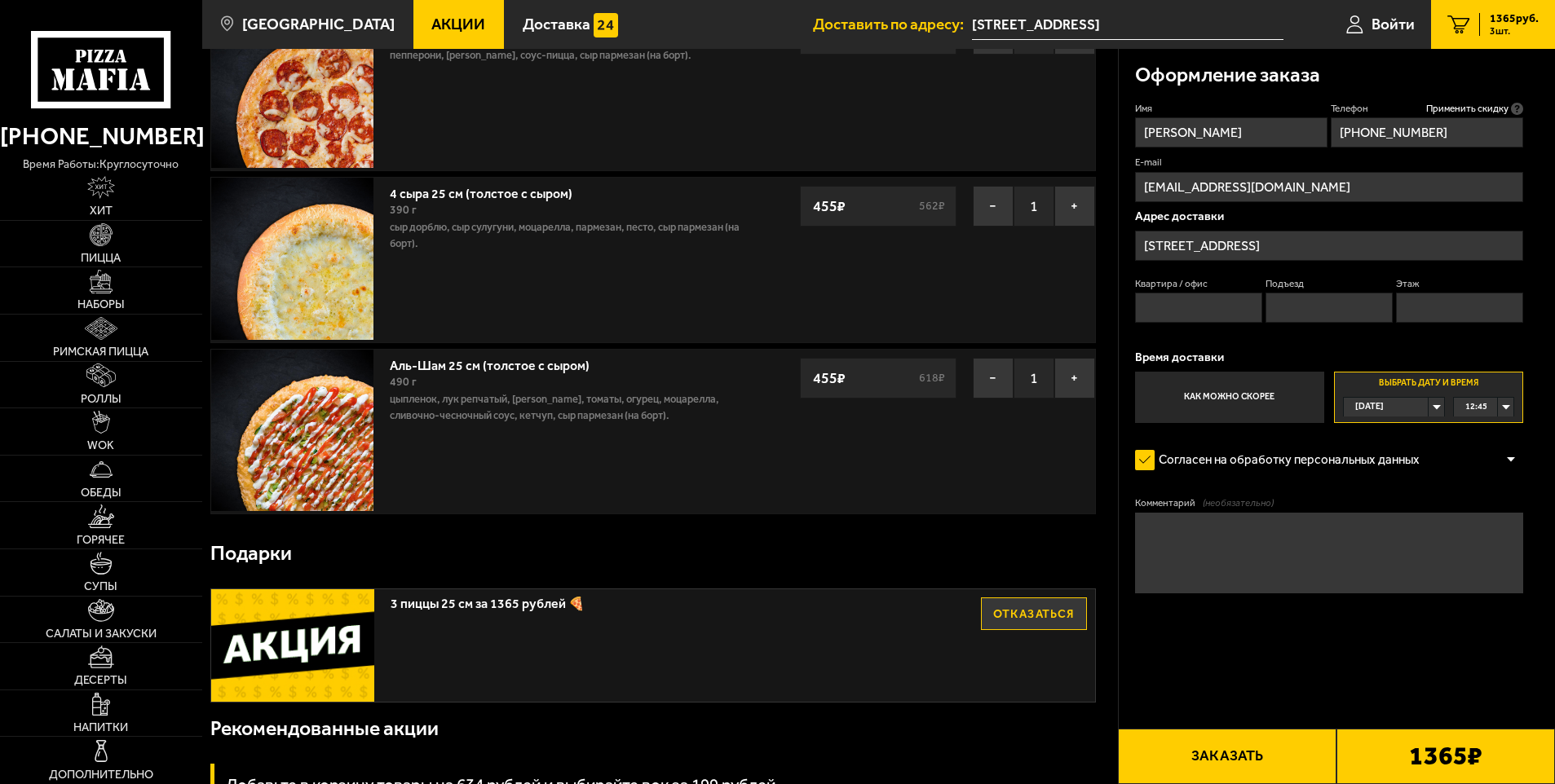
scroll to position [0, 0]
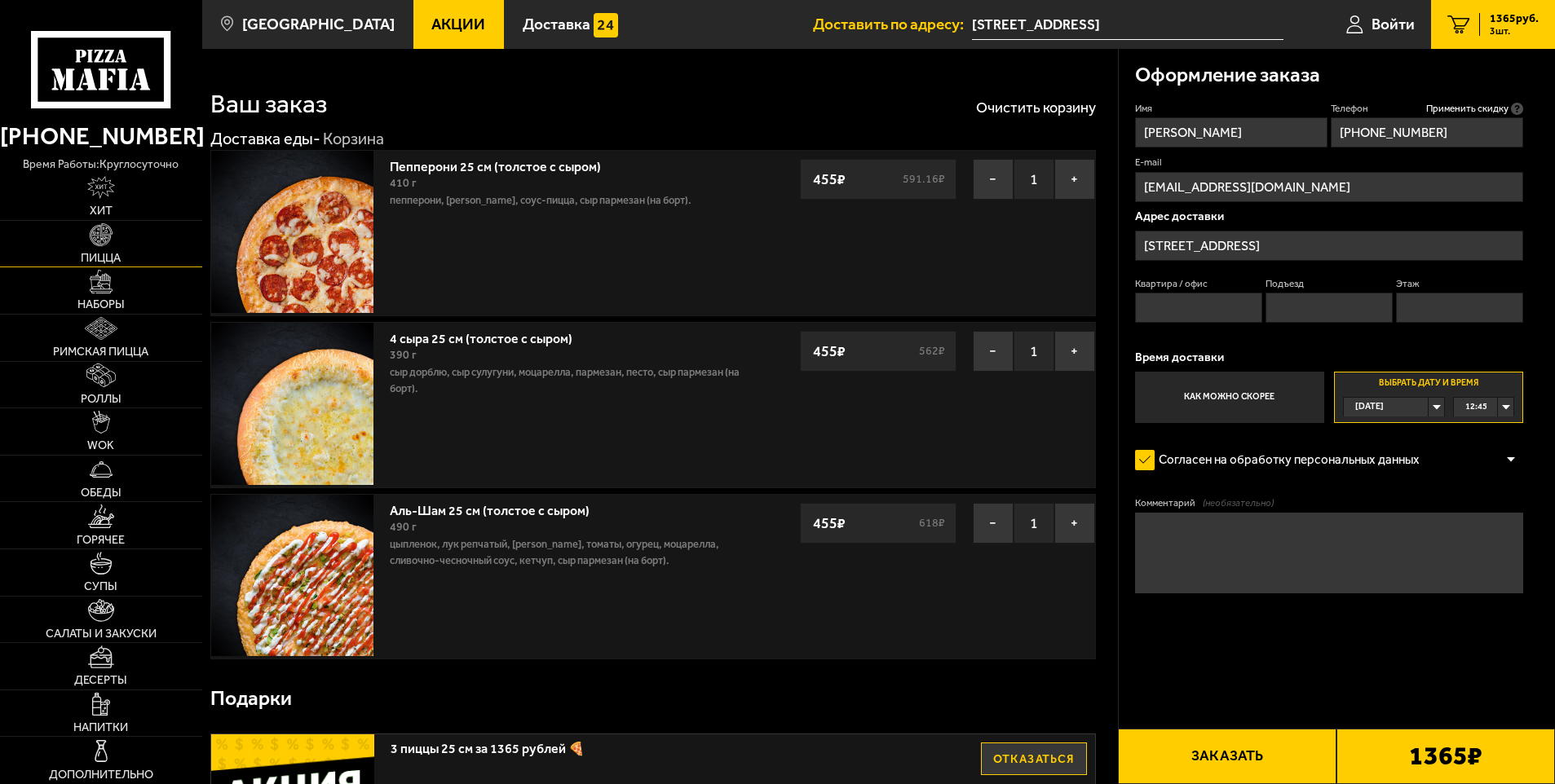
click at [140, 242] on link "Пицца" at bounding box center [101, 244] width 202 height 46
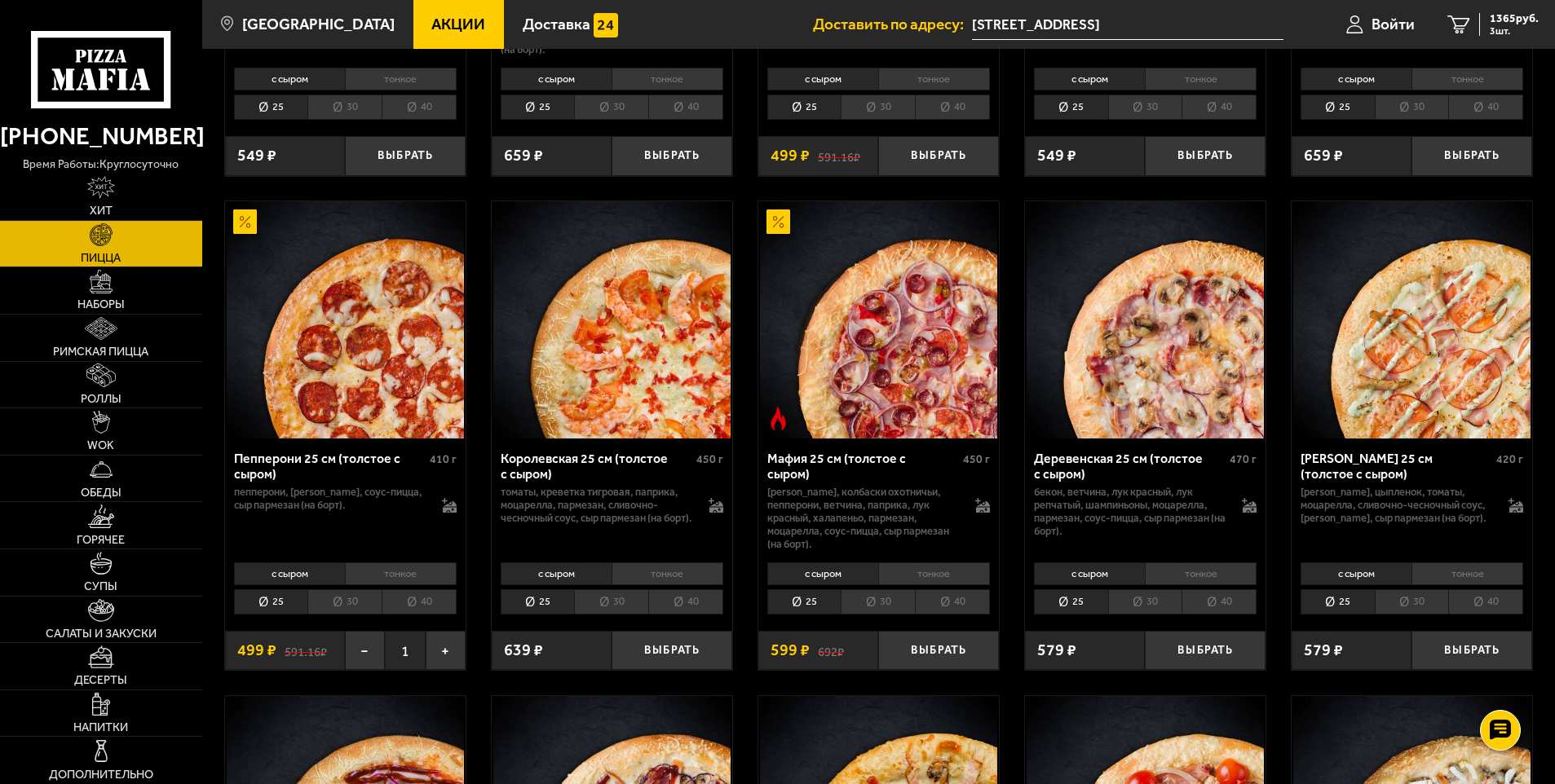
scroll to position [1549, 0]
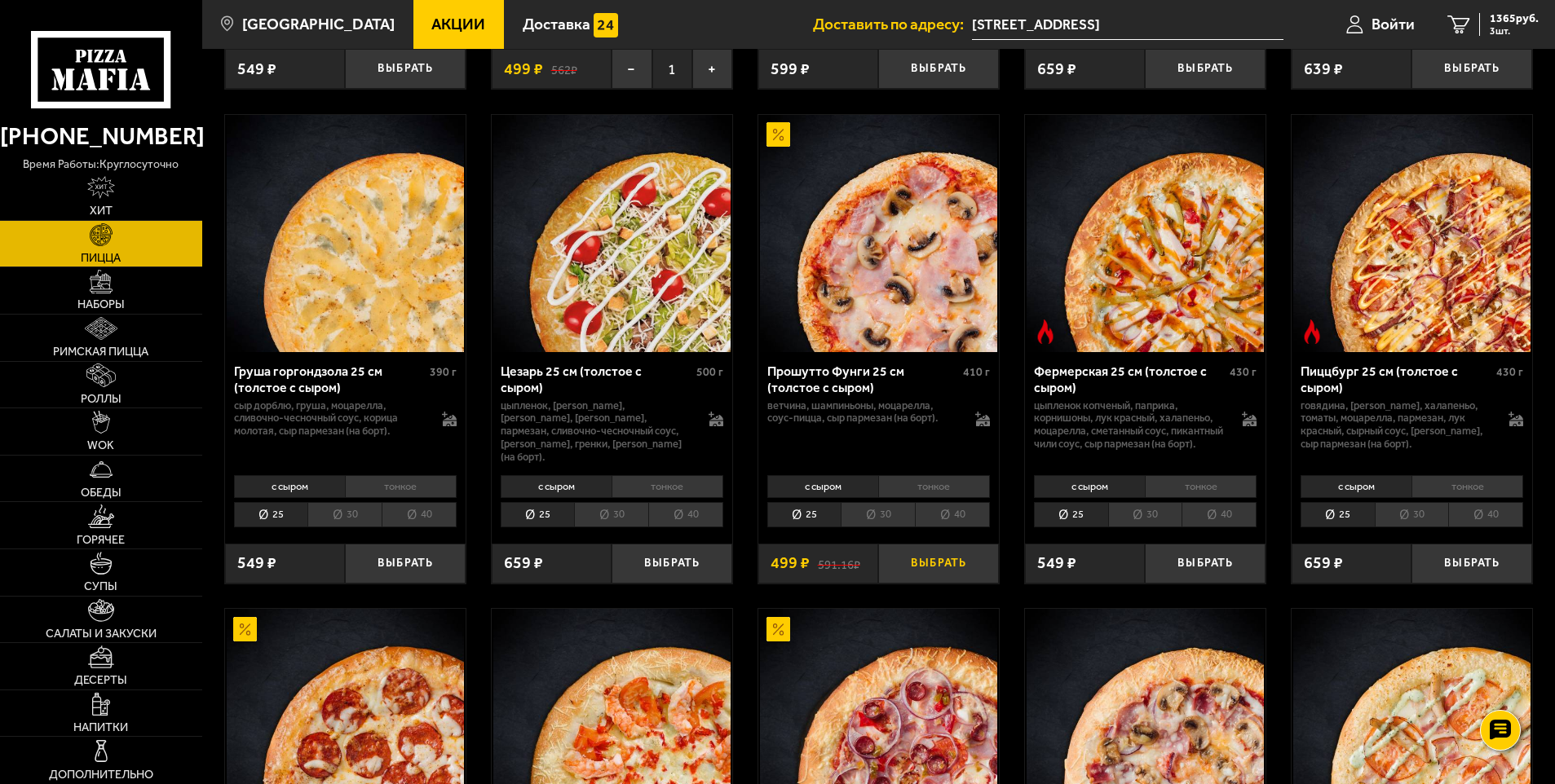
click at [954, 584] on button "Выбрать" at bounding box center [938, 564] width 121 height 40
click at [1490, 23] on span "1914 руб." at bounding box center [1514, 18] width 49 height 12
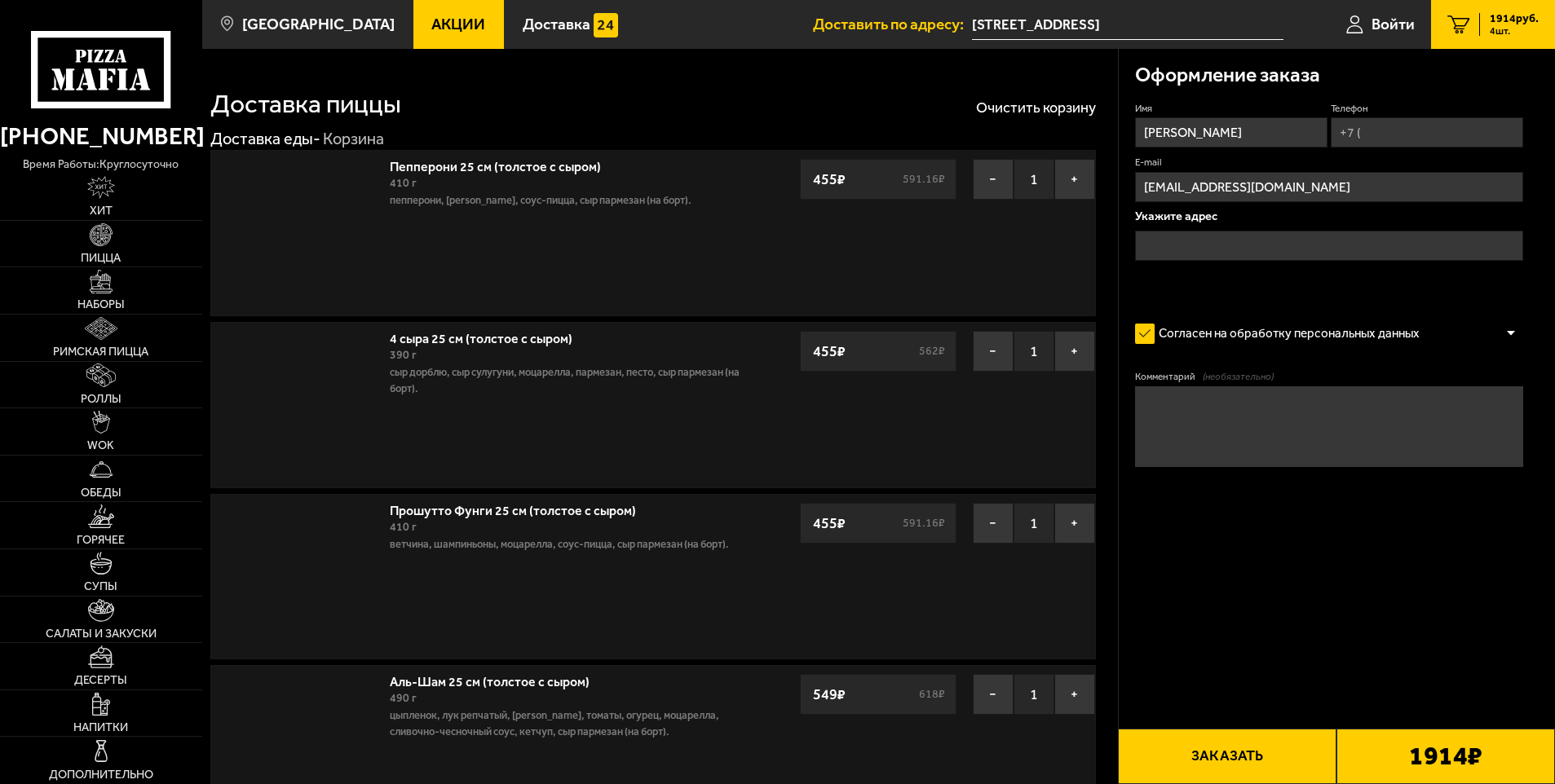
type input "[STREET_ADDRESS]"
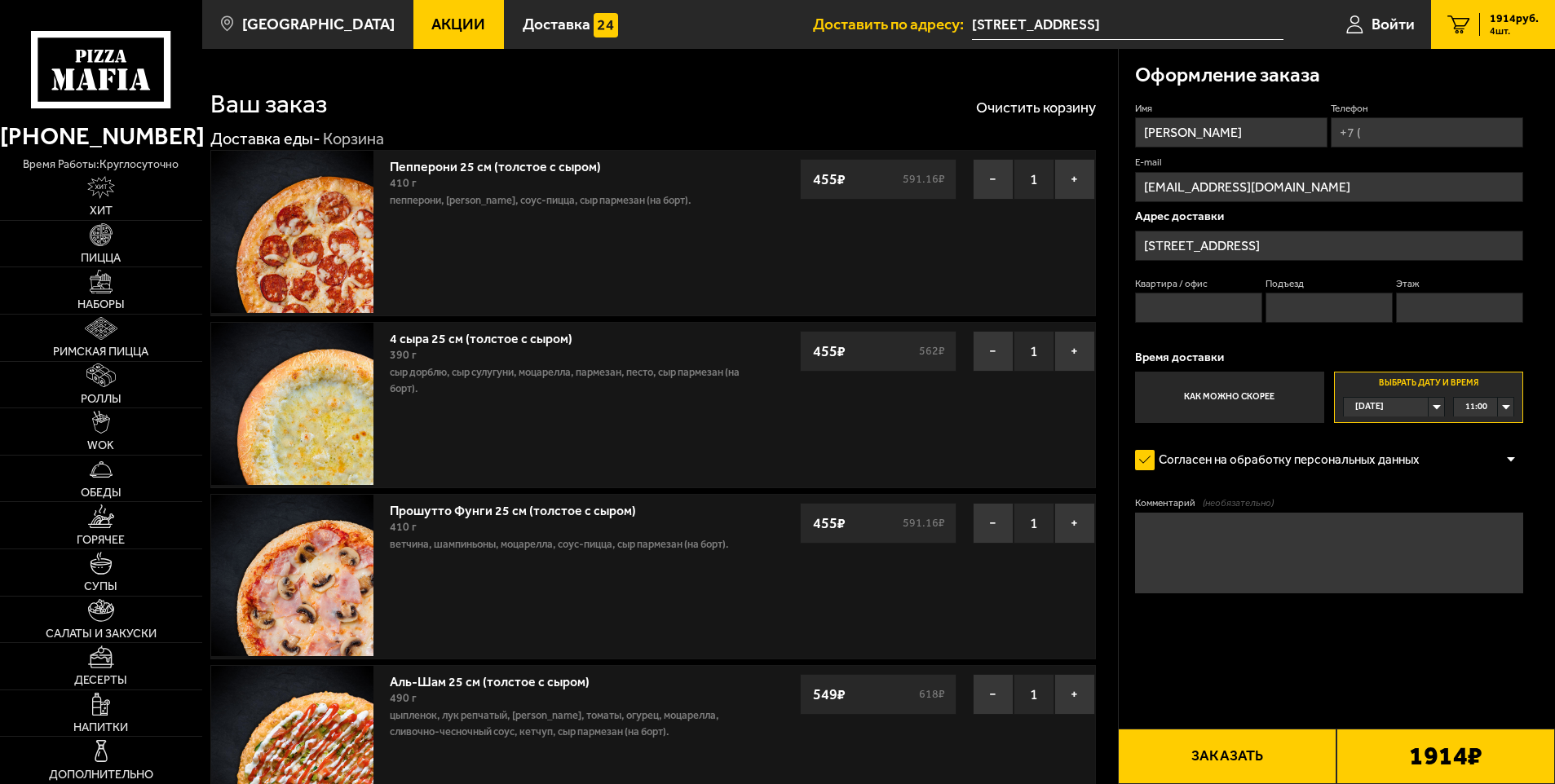
click at [1200, 309] on input "Квартира / офис" at bounding box center [1199, 307] width 128 height 30
click at [1504, 410] on div "11:00" at bounding box center [1484, 407] width 60 height 19
click at [1487, 565] on span "12:45" at bounding box center [1477, 567] width 22 height 19
click at [1415, 557] on textarea "Комментарий (необязательно)" at bounding box center [1329, 553] width 389 height 81
type textarea "м"
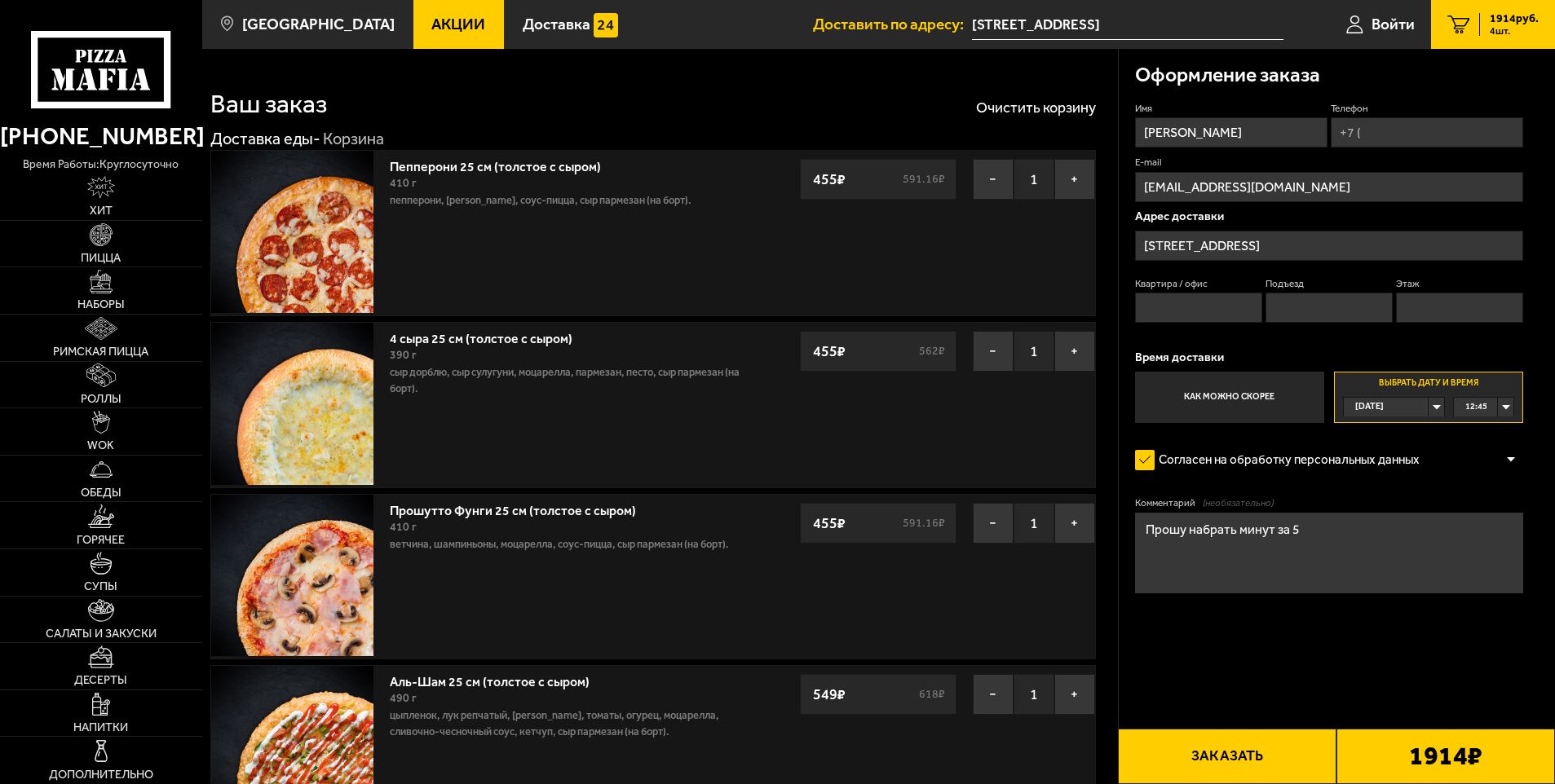
type textarea "Прошу набрать минут за 5"
click at [1237, 760] on button "Заказать" at bounding box center [1227, 756] width 219 height 55
click at [1382, 138] on input "Телефон" at bounding box center [1427, 132] width 192 height 30
type input "+7 (962) 681-08-44"
click at [1278, 753] on button "Заказать" at bounding box center [1227, 756] width 219 height 55
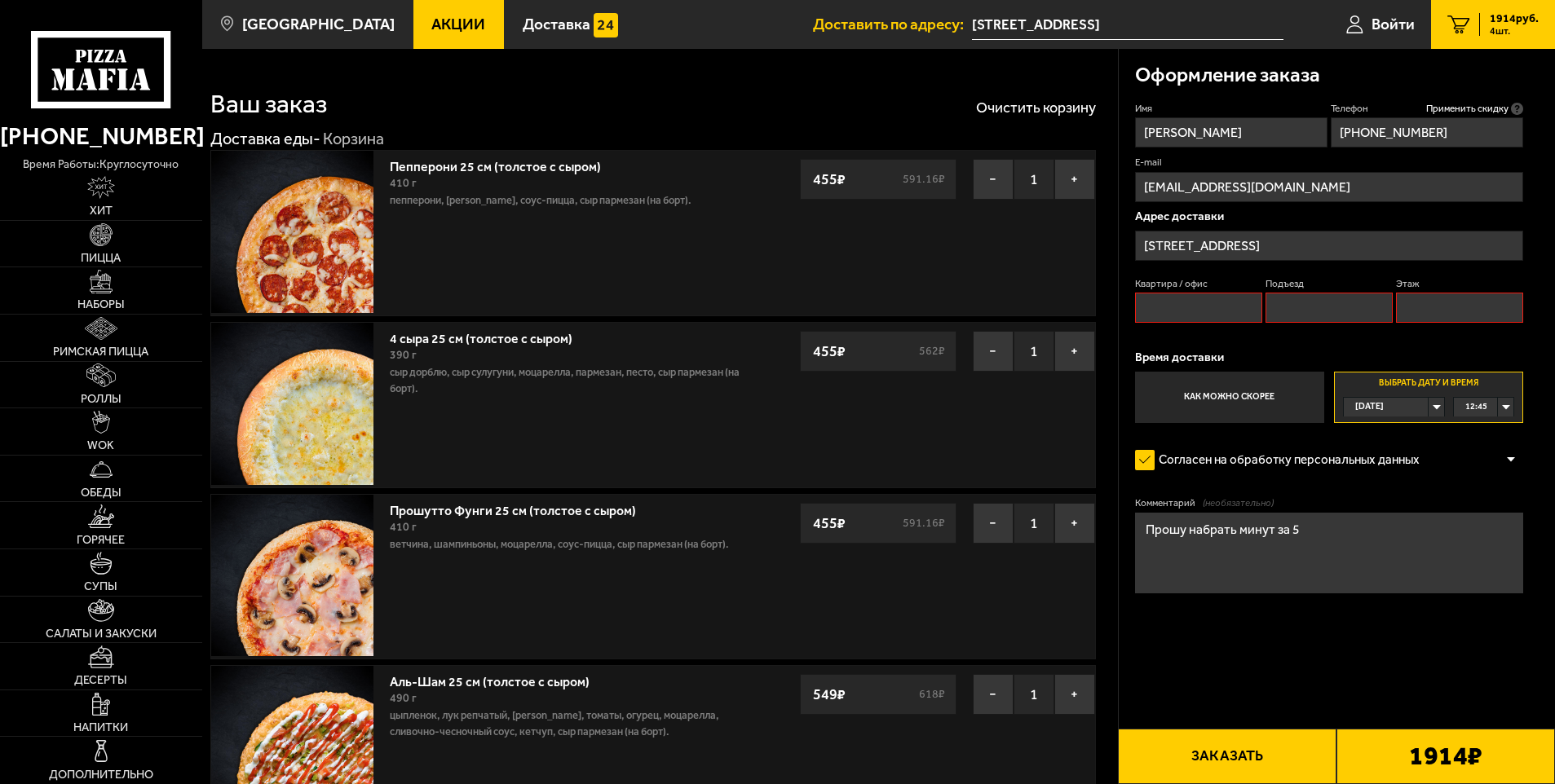
click at [1229, 313] on input "Квартира / офис" at bounding box center [1199, 307] width 128 height 30
click at [1284, 307] on input "Подъезд" at bounding box center [1329, 307] width 128 height 30
type input "1"
click at [1466, 309] on input "Этаж" at bounding box center [1460, 307] width 128 height 30
type input "1"
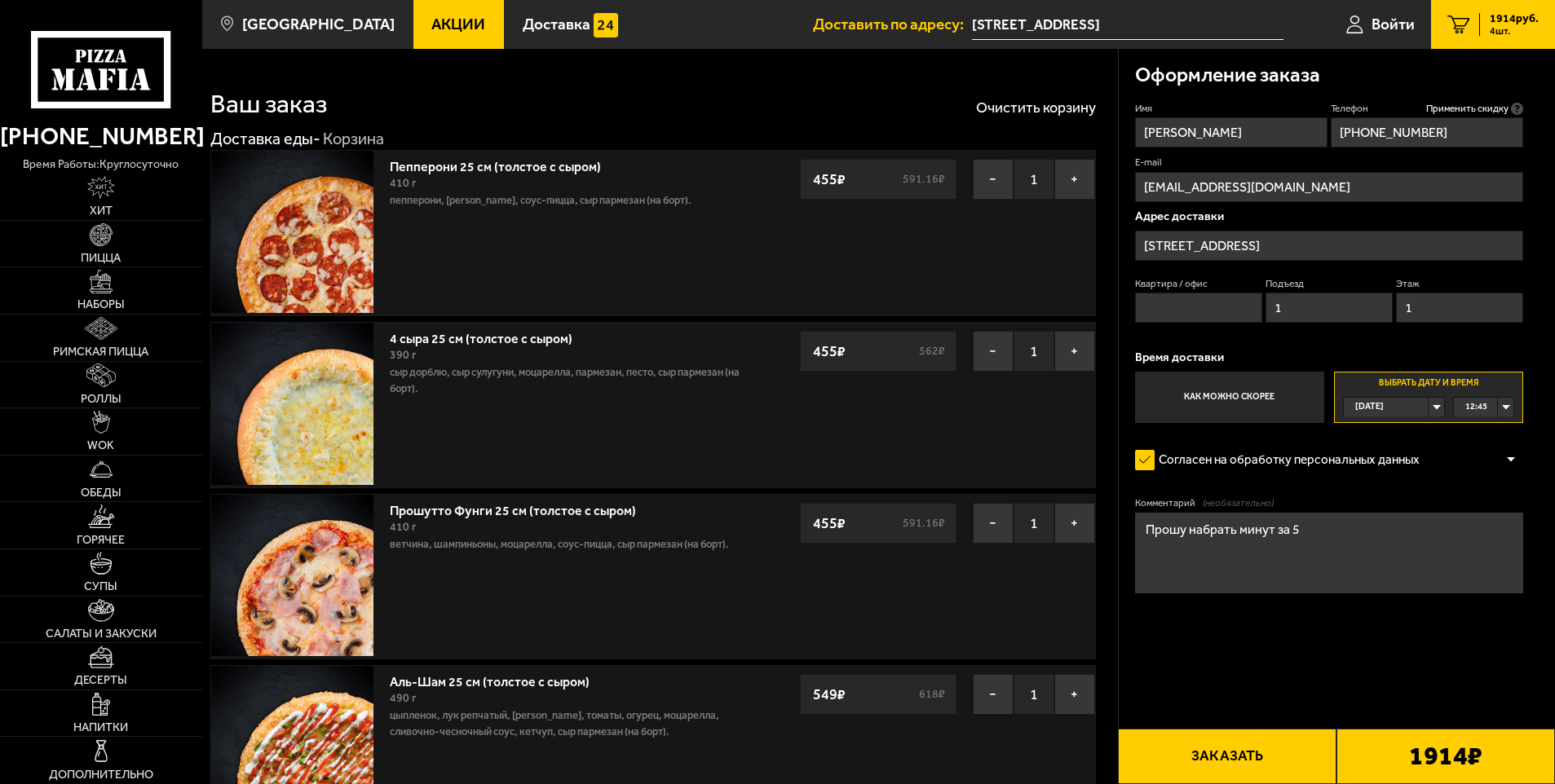
click at [1210, 313] on input "Квартира / офис" at bounding box center [1199, 307] width 128 height 30
type input "1"
click at [1321, 538] on textarea "Прошу набрать минут за 5" at bounding box center [1329, 553] width 389 height 81
type textarea "Прошу набрать минут за 5, подойду на ресепшн"
click at [1267, 736] on button "Заказать" at bounding box center [1227, 756] width 219 height 55
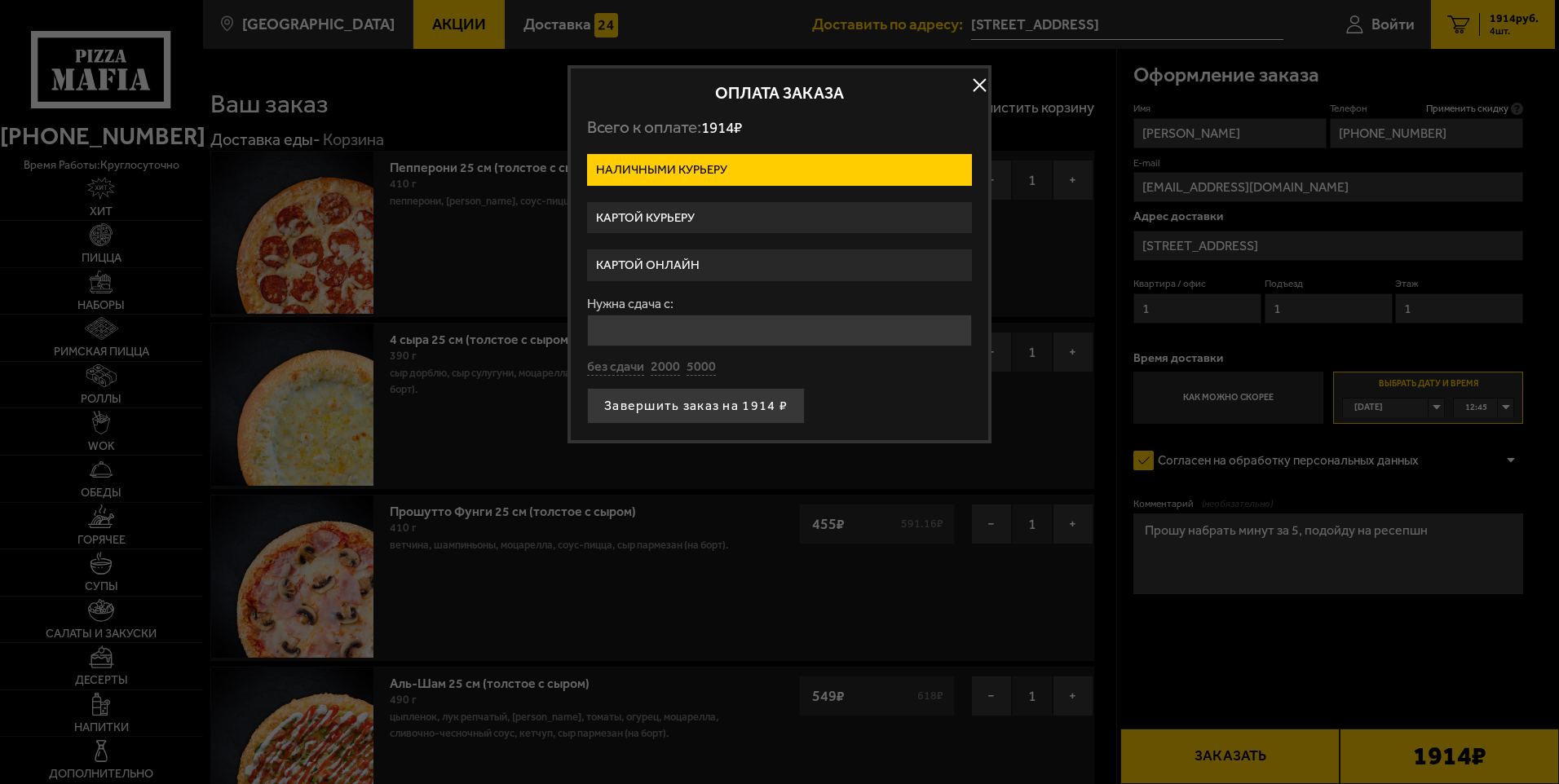
click at [730, 264] on label "Картой онлайн" at bounding box center [780, 265] width 385 height 32
click at [0, 0] on input "Картой онлайн" at bounding box center [0, 0] width 0 height 0
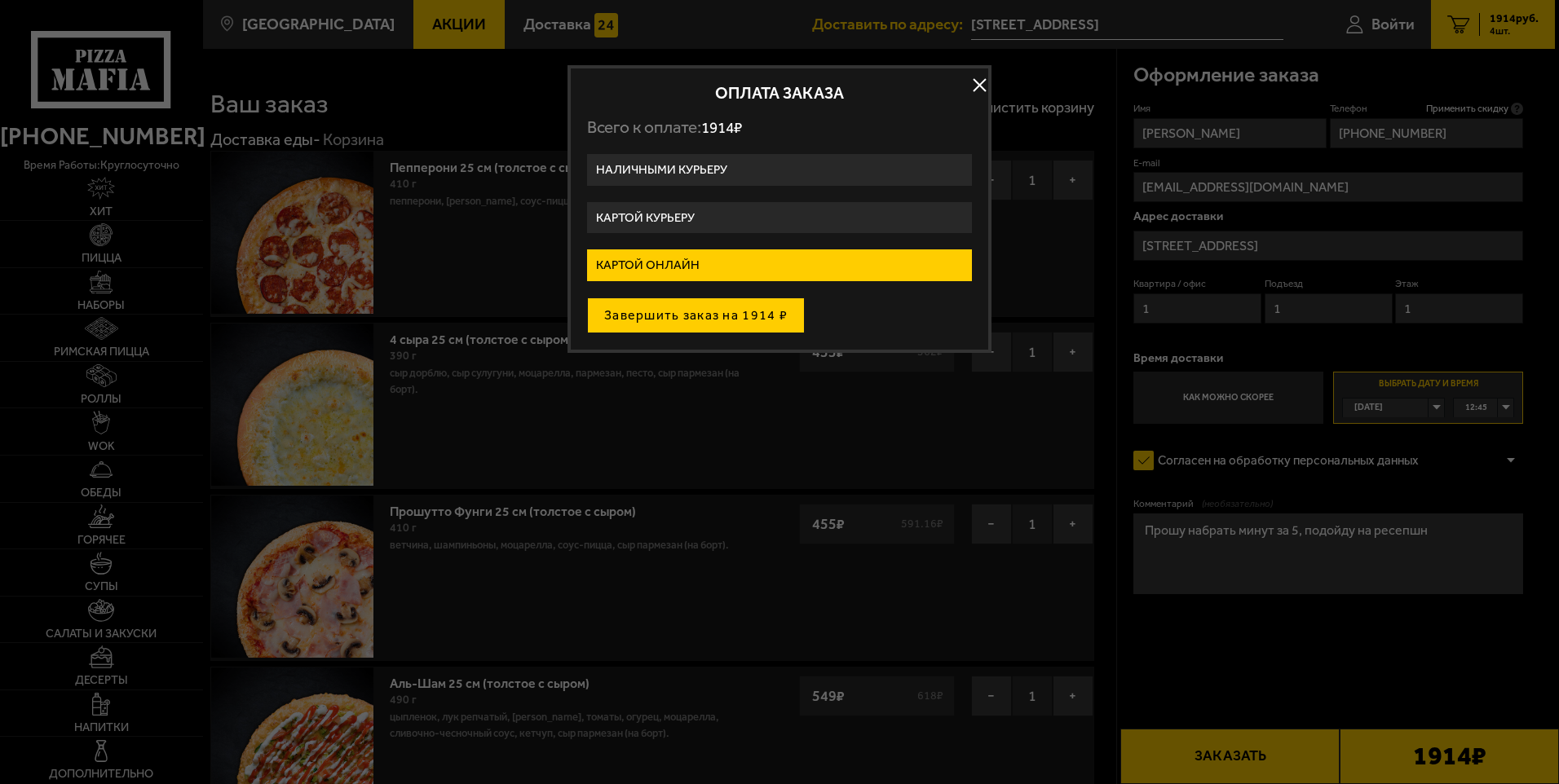
click at [719, 319] on button "Завершить заказ на 1914 ₽" at bounding box center [696, 315] width 218 height 36
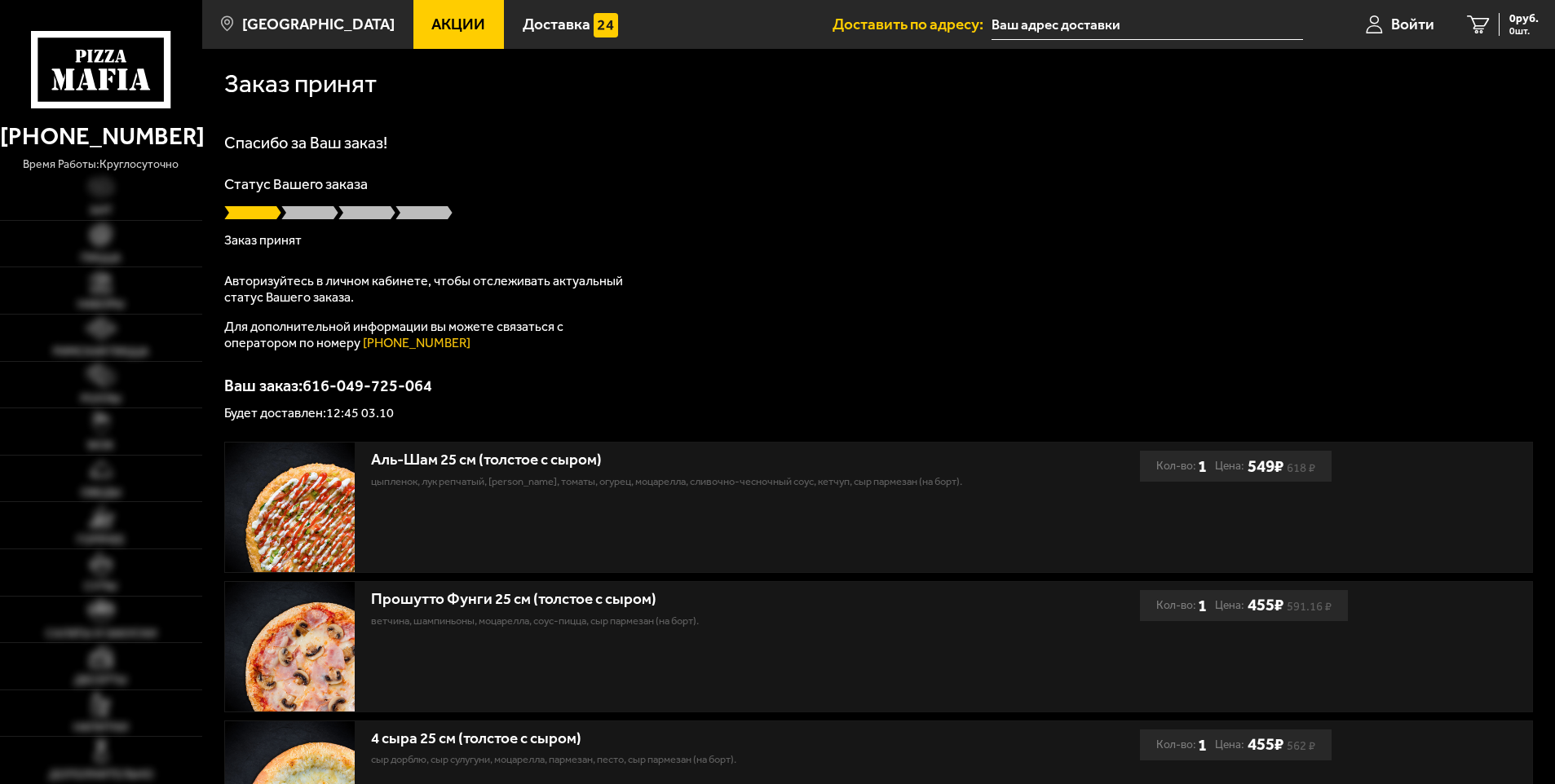
type input "[STREET_ADDRESS]"
